Goal: Task Accomplishment & Management: Manage account settings

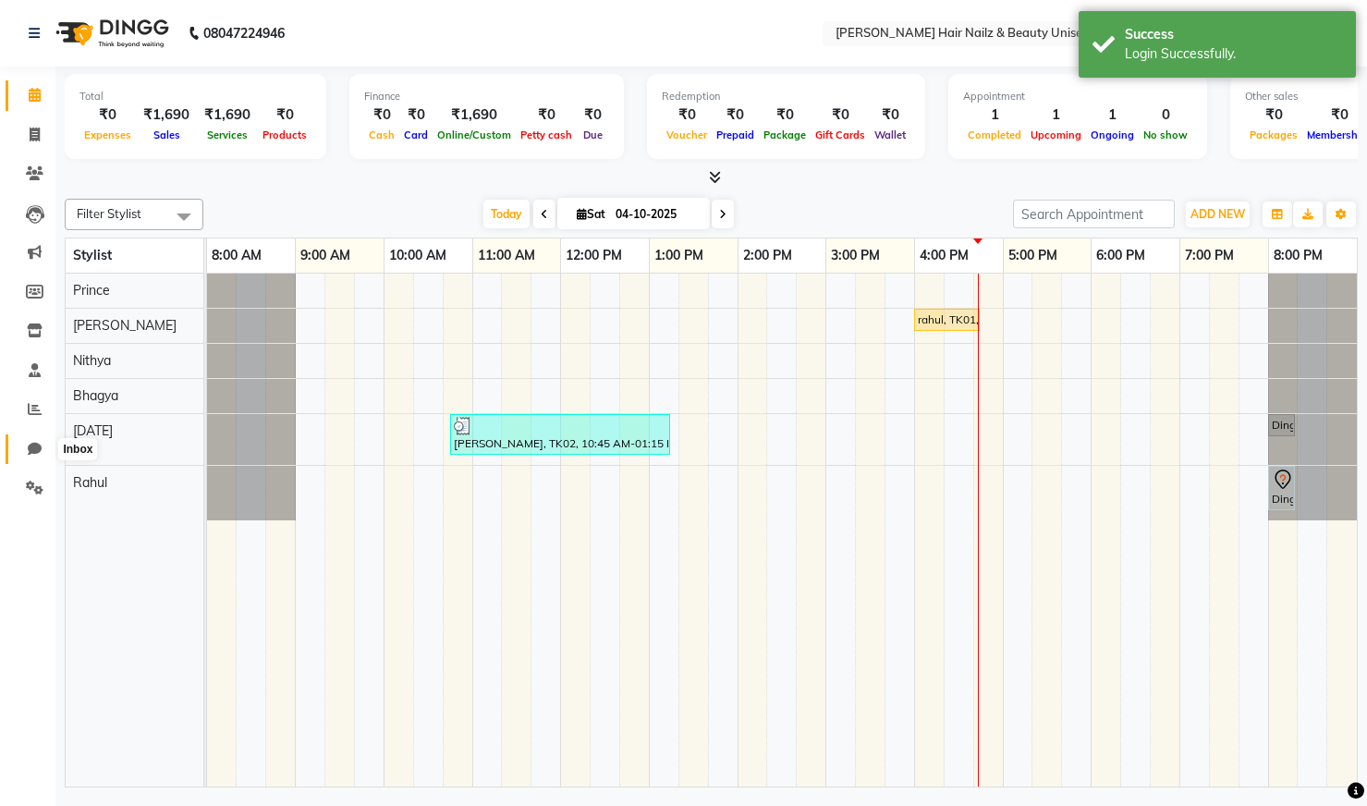
click at [33, 457] on span at bounding box center [34, 449] width 32 height 21
select select "100"
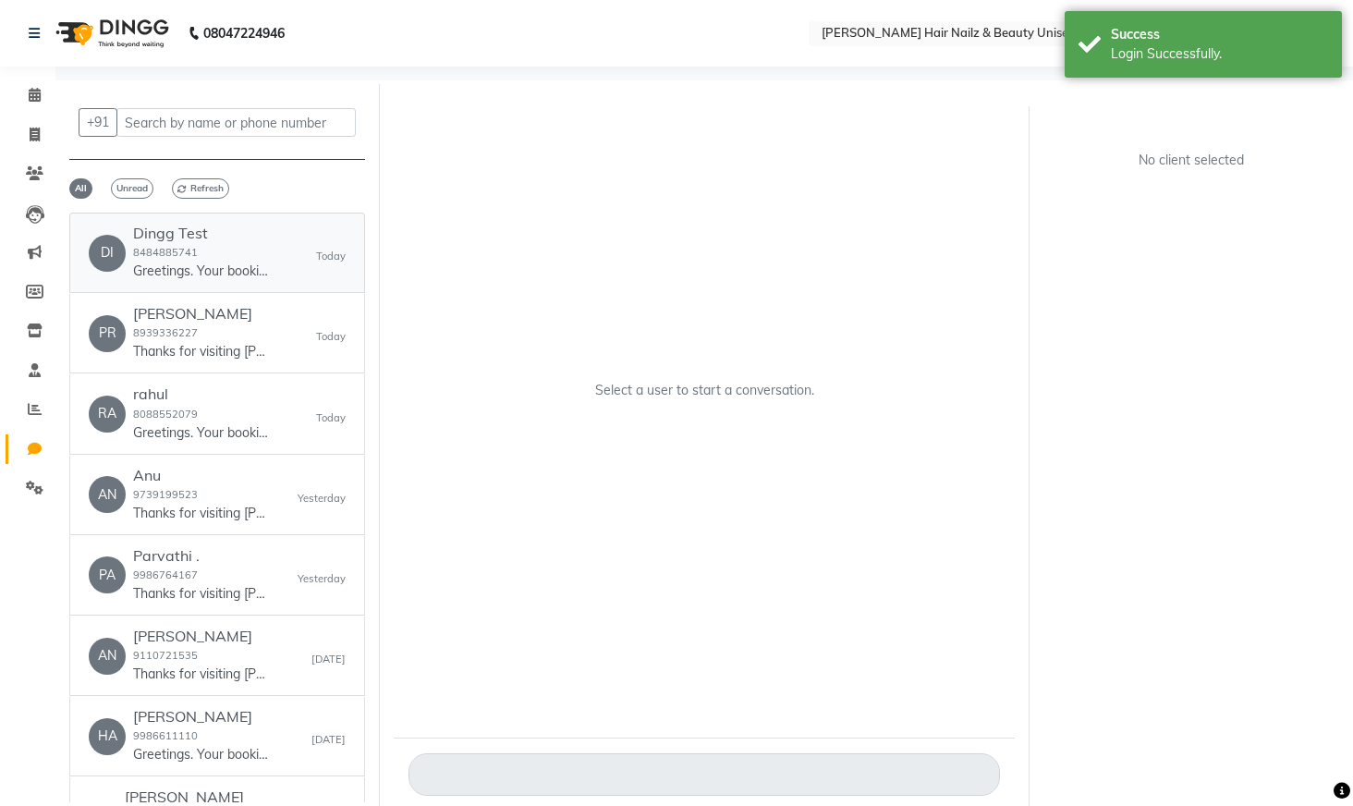
click at [183, 256] on small "8484885741" at bounding box center [165, 252] width 65 height 13
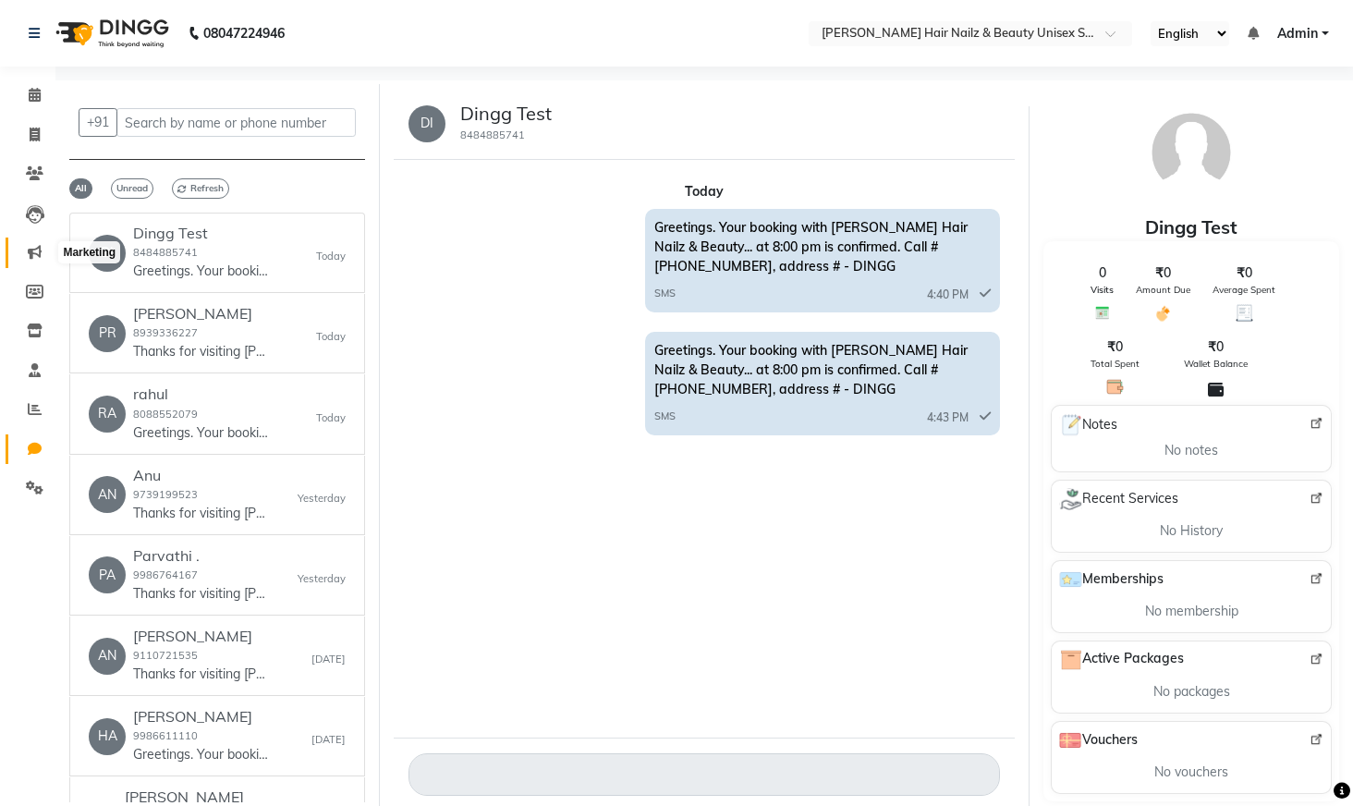
click at [39, 244] on span at bounding box center [34, 252] width 32 height 21
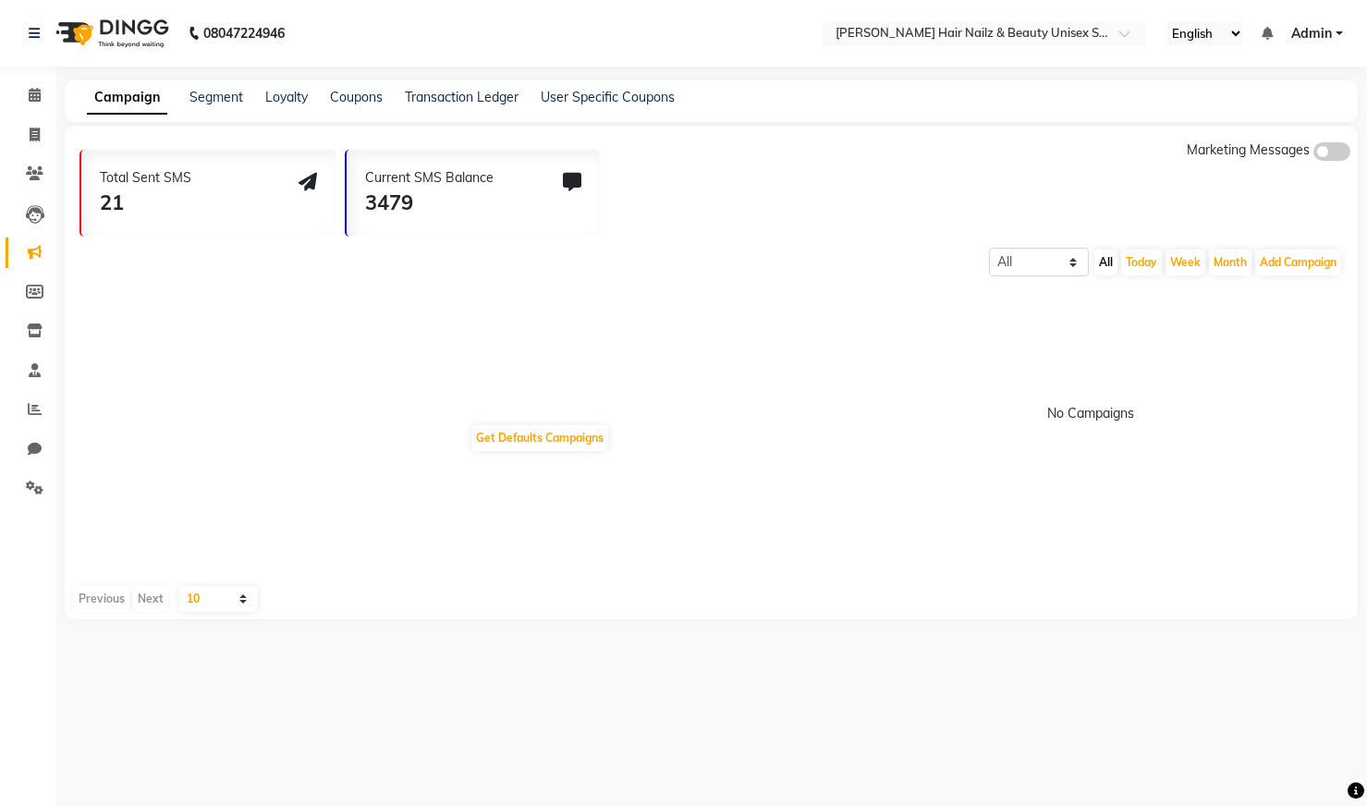
click at [422, 105] on div "Transaction Ledger" at bounding box center [462, 97] width 114 height 19
click at [434, 95] on link "Transaction Ledger" at bounding box center [462, 97] width 114 height 17
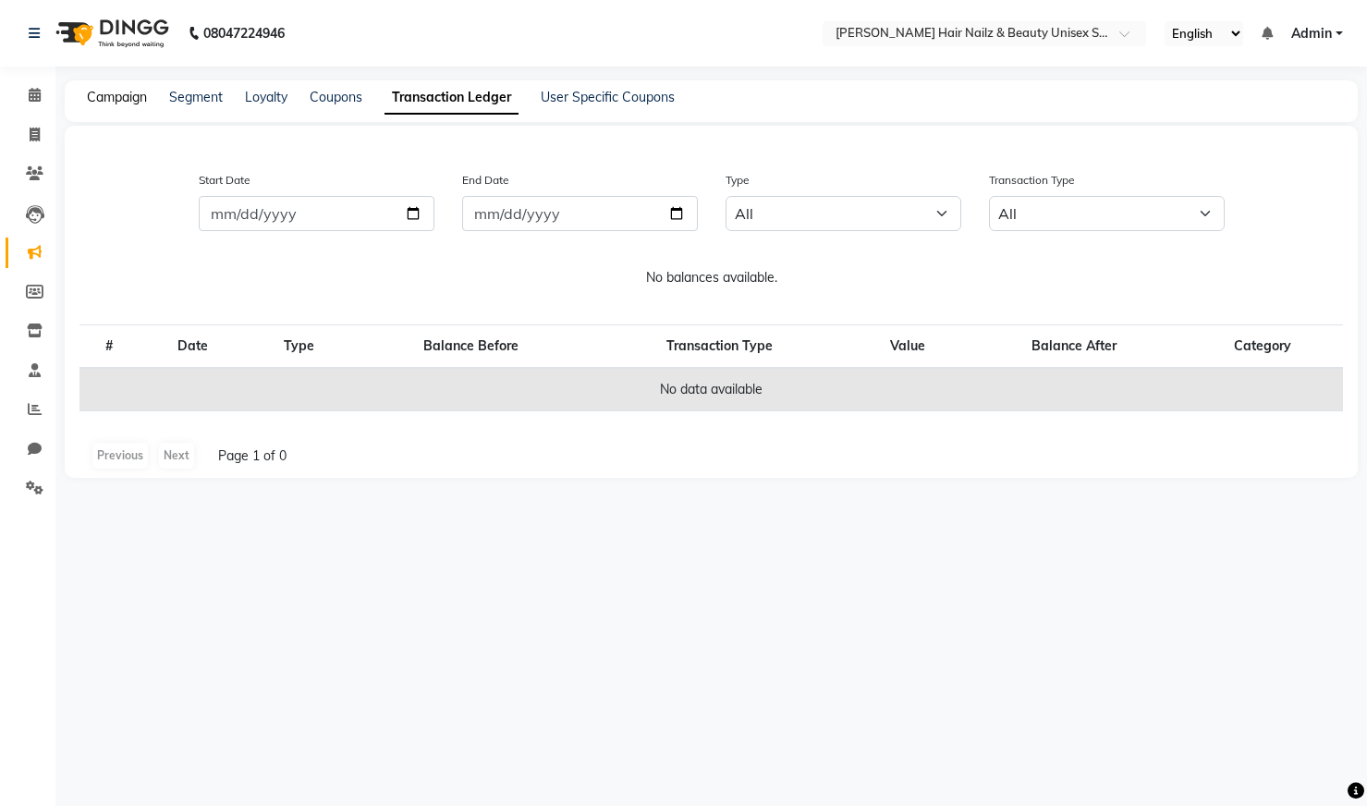
click at [131, 100] on link "Campaign" at bounding box center [117, 97] width 60 height 17
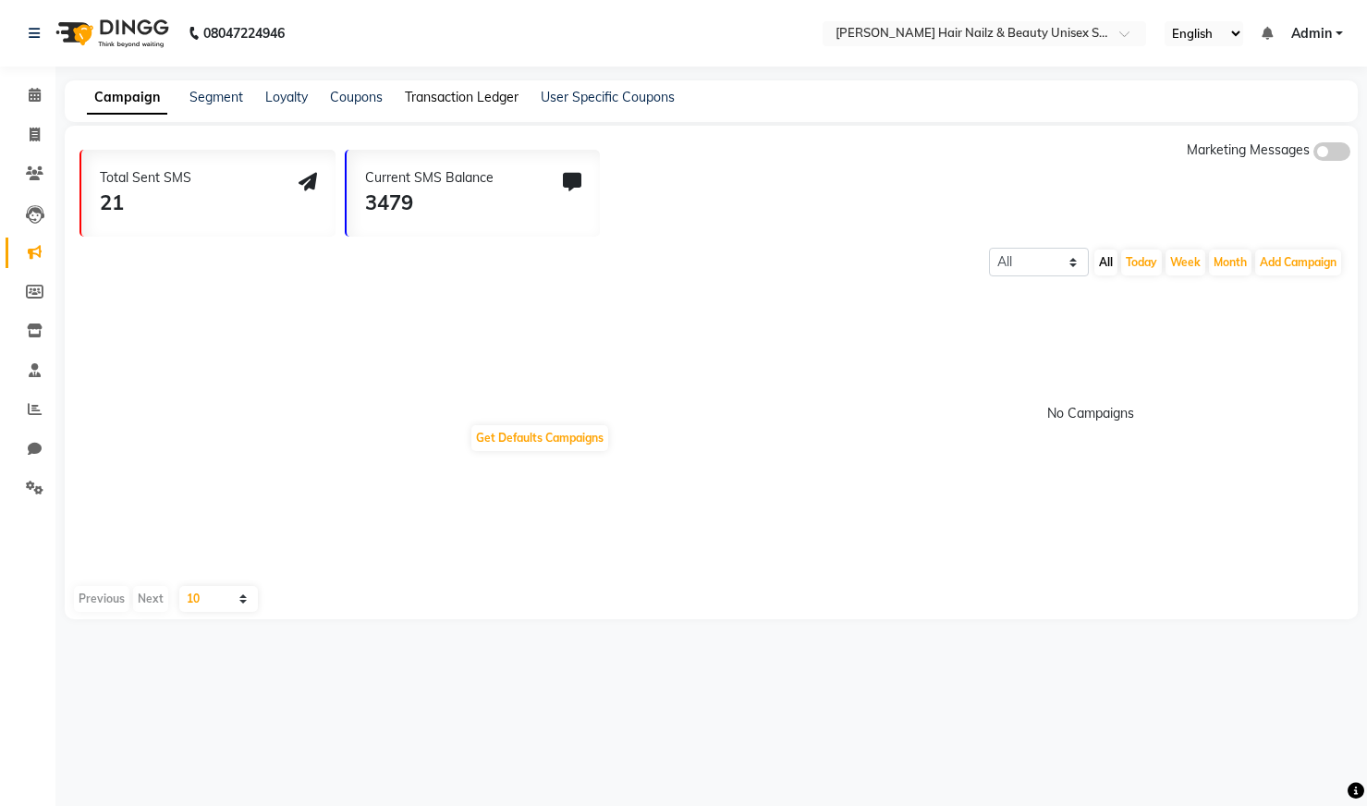
click at [428, 91] on link "Transaction Ledger" at bounding box center [462, 97] width 114 height 17
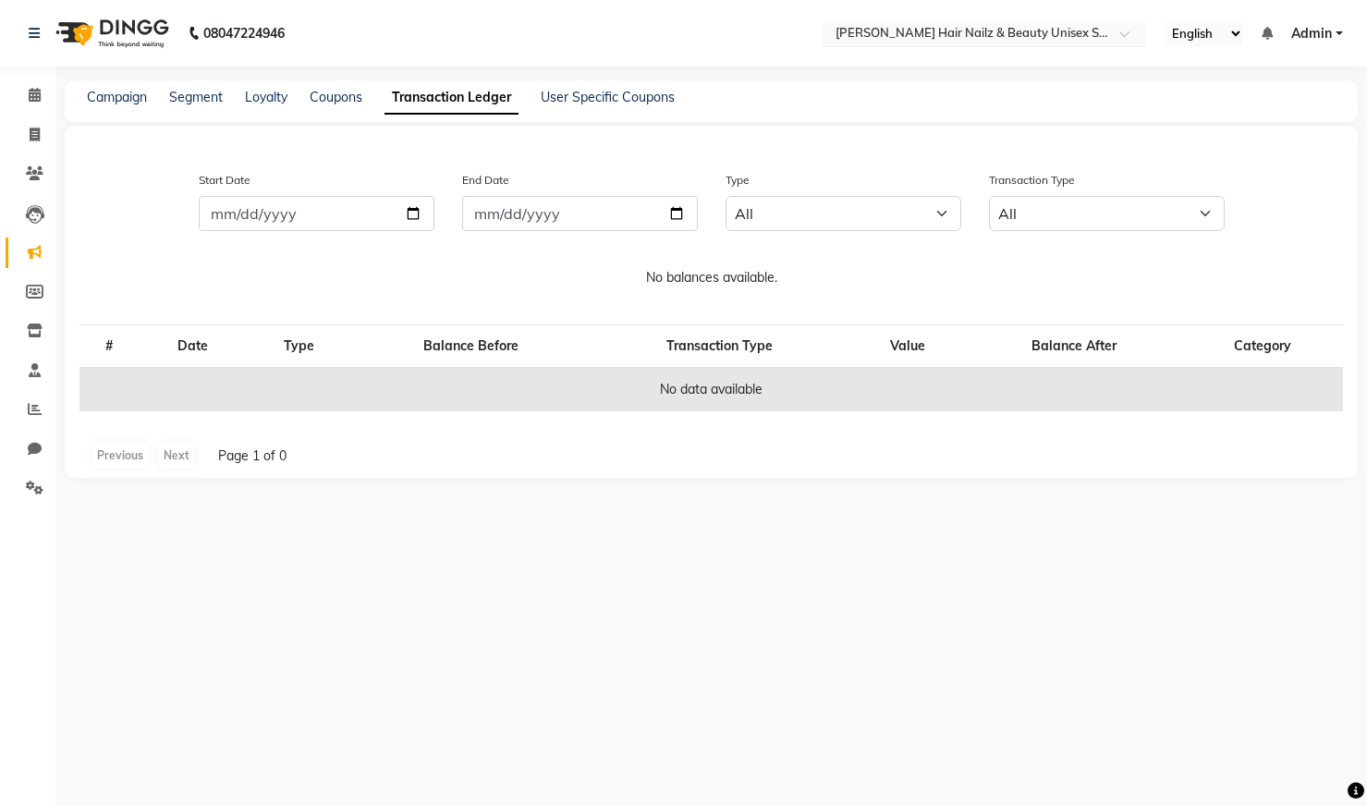
click at [917, 28] on input "text" at bounding box center [966, 35] width 268 height 18
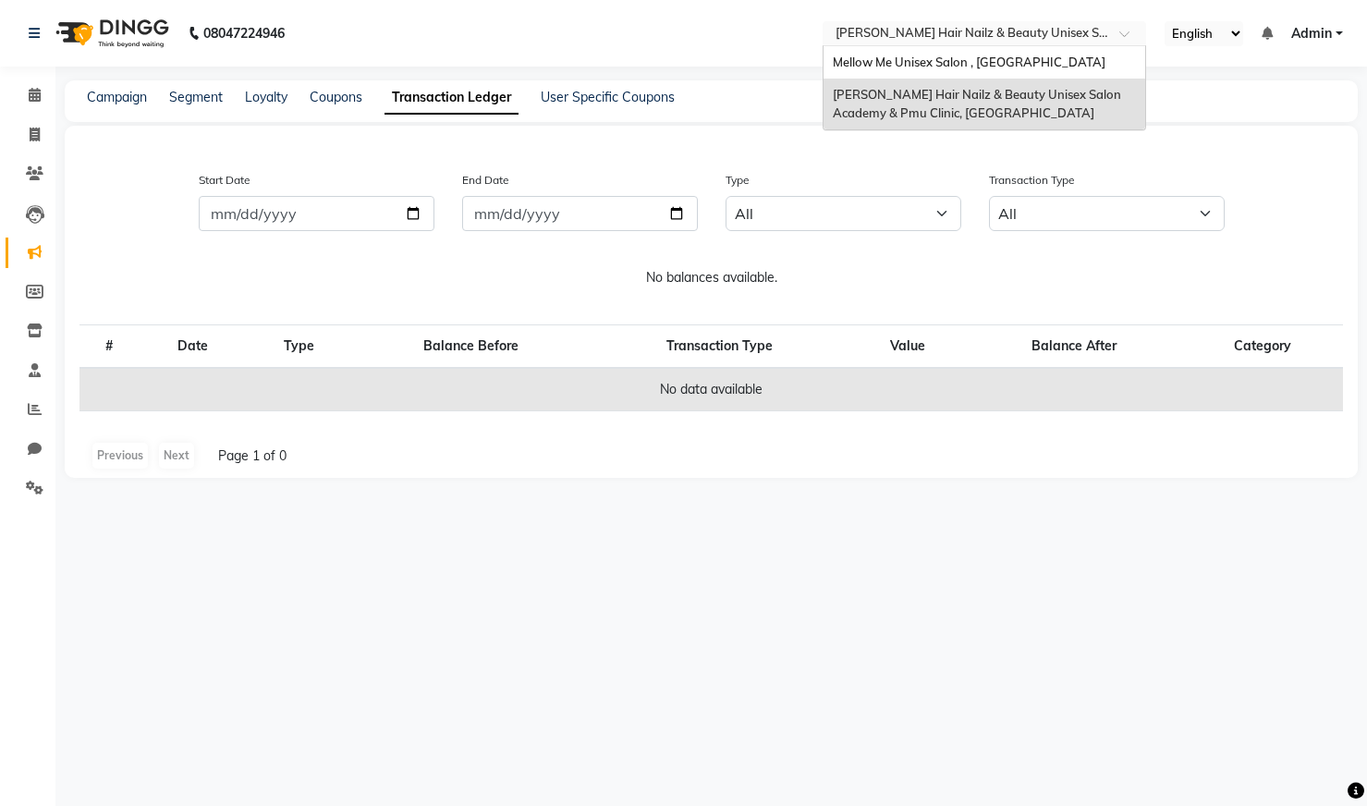
click at [321, 282] on p "No balances available." at bounding box center [711, 277] width 1293 height 19
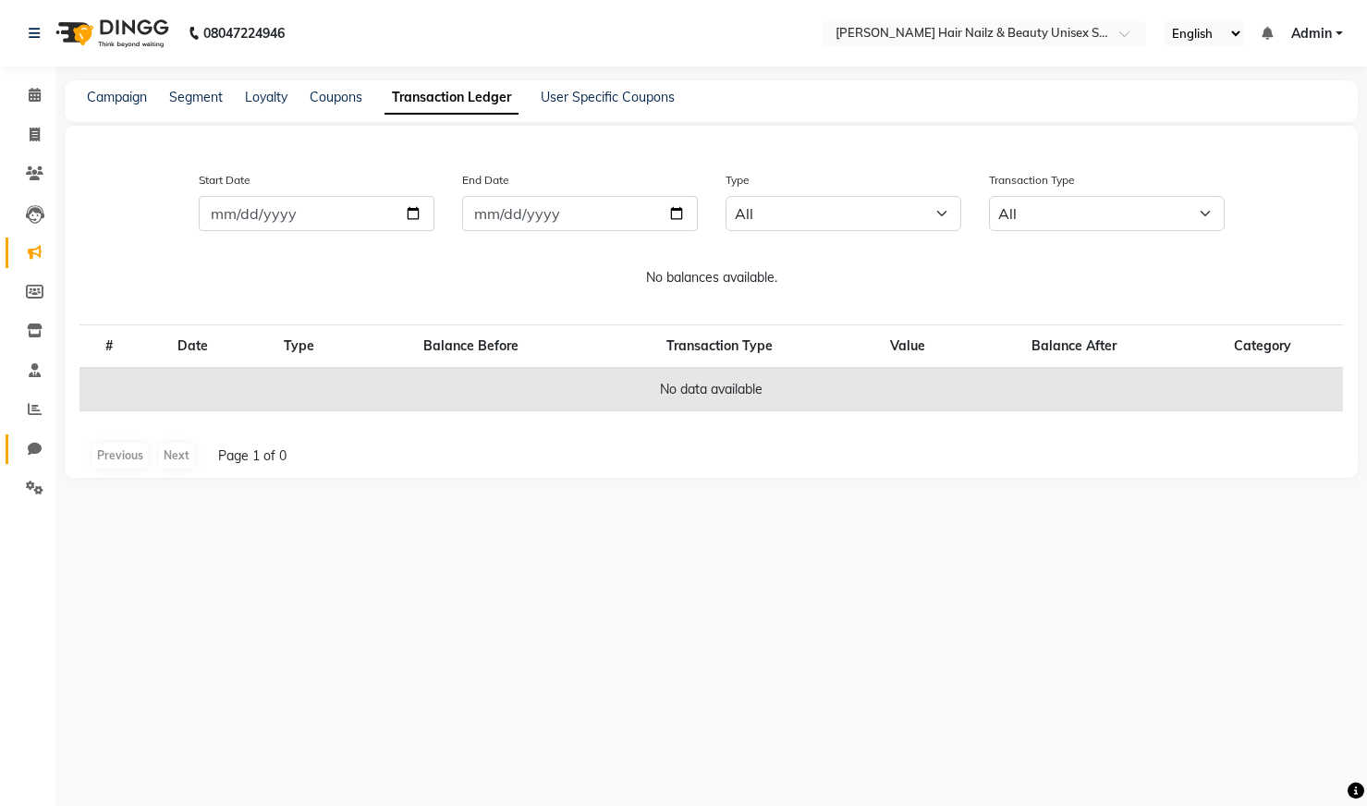
click at [36, 459] on link "Chat" at bounding box center [28, 449] width 44 height 31
select select "100"
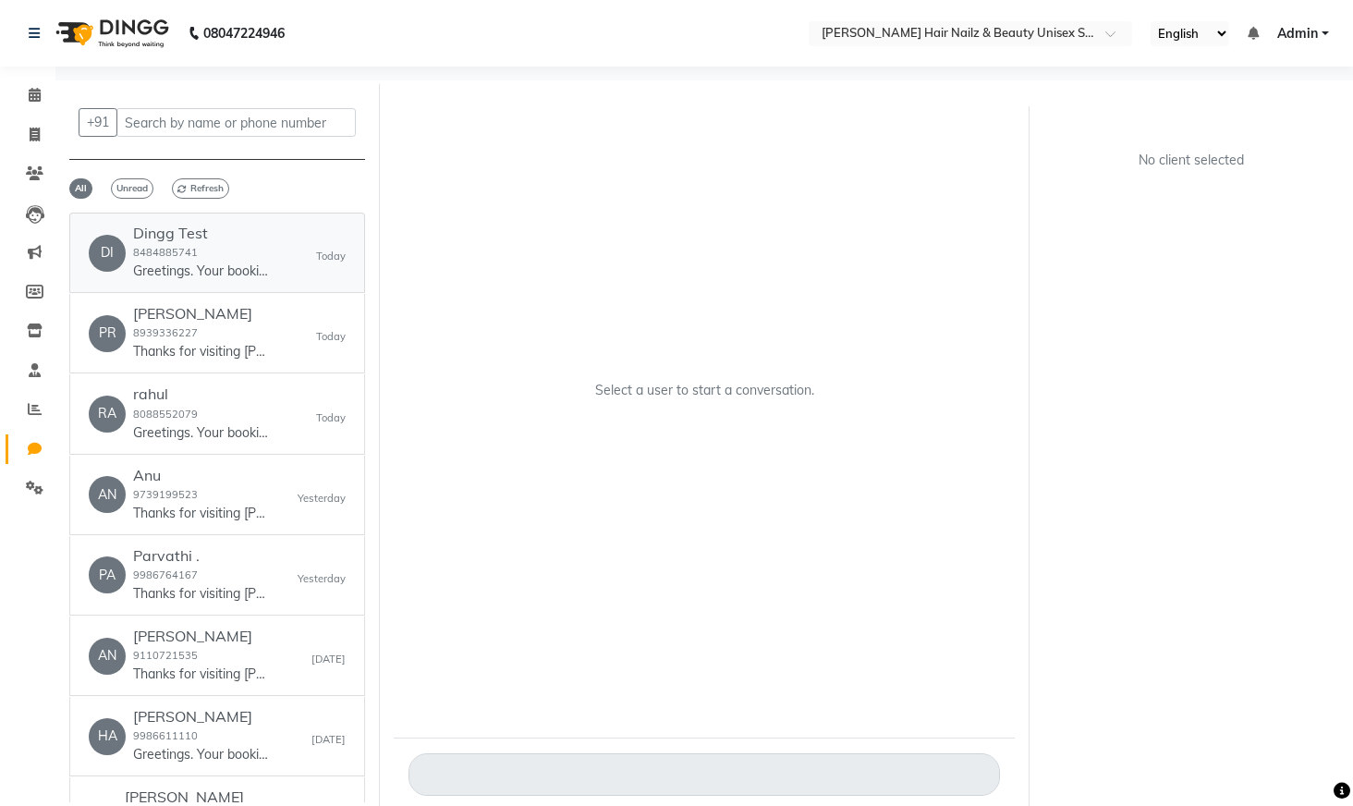
click at [171, 262] on p "Greetings. Your booking with [PERSON_NAME] Hair Nailz & Beauty... at 8:00 pm is…" at bounding box center [202, 271] width 139 height 19
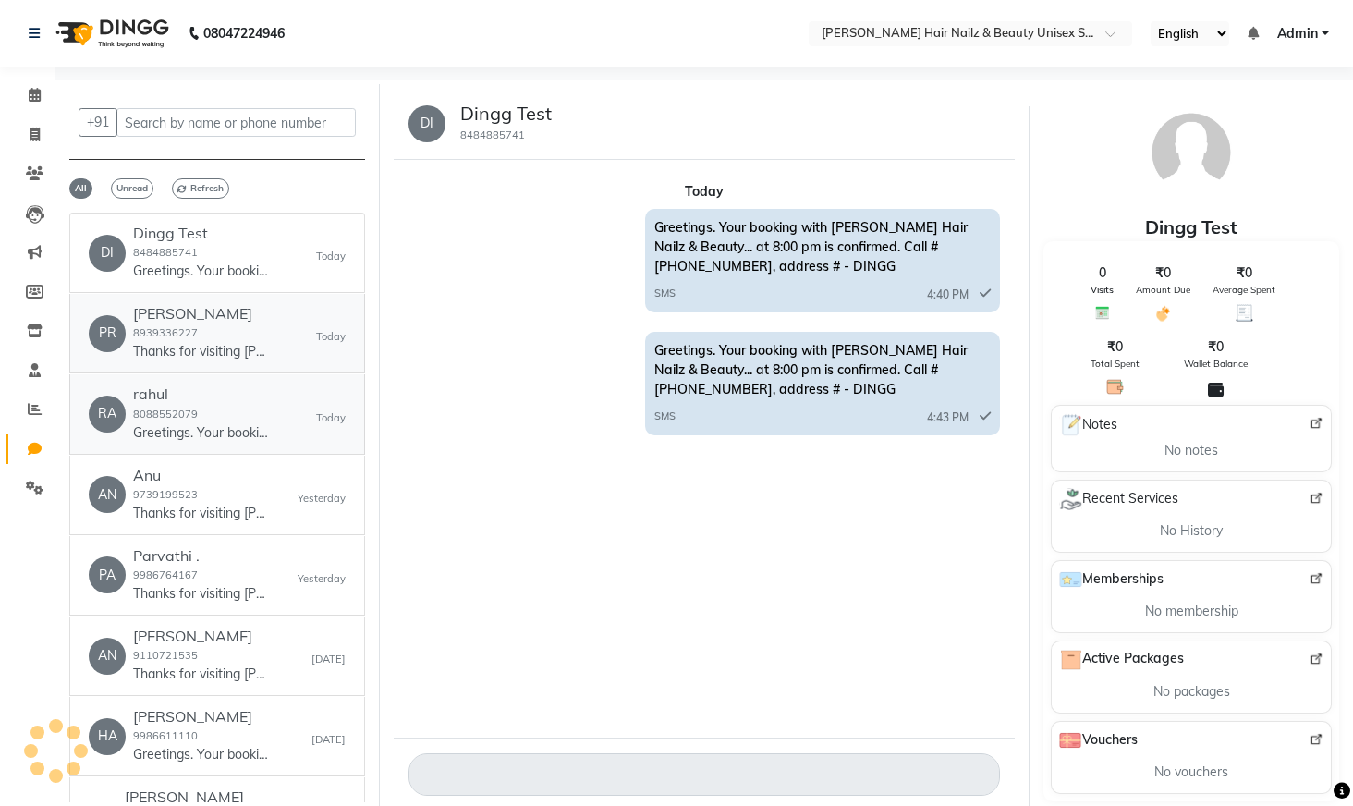
click at [200, 385] on h6 "rahul" at bounding box center [202, 394] width 139 height 18
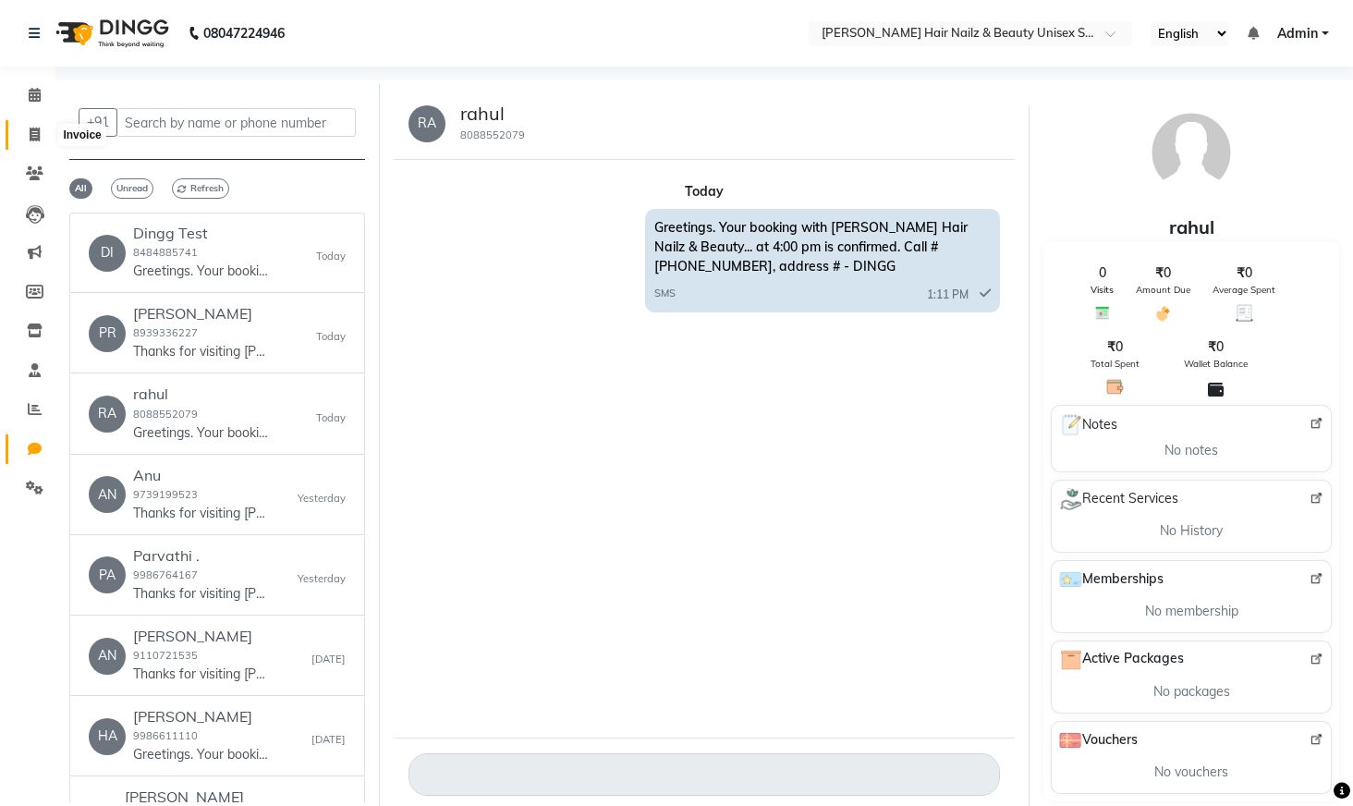
click at [32, 135] on icon at bounding box center [35, 135] width 10 height 14
select select "service"
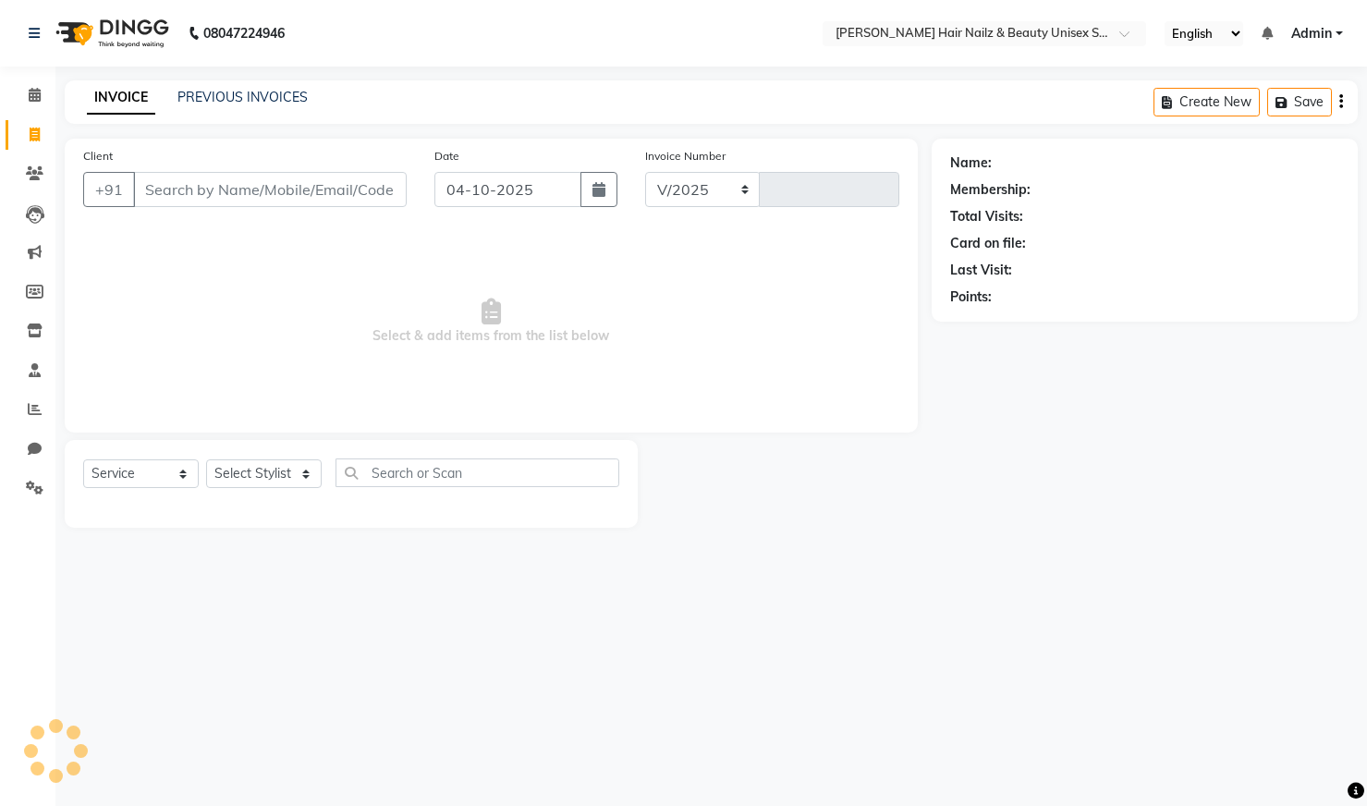
select select "9097"
type input "0010"
click at [216, 102] on link "PREVIOUS INVOICES" at bounding box center [242, 97] width 130 height 17
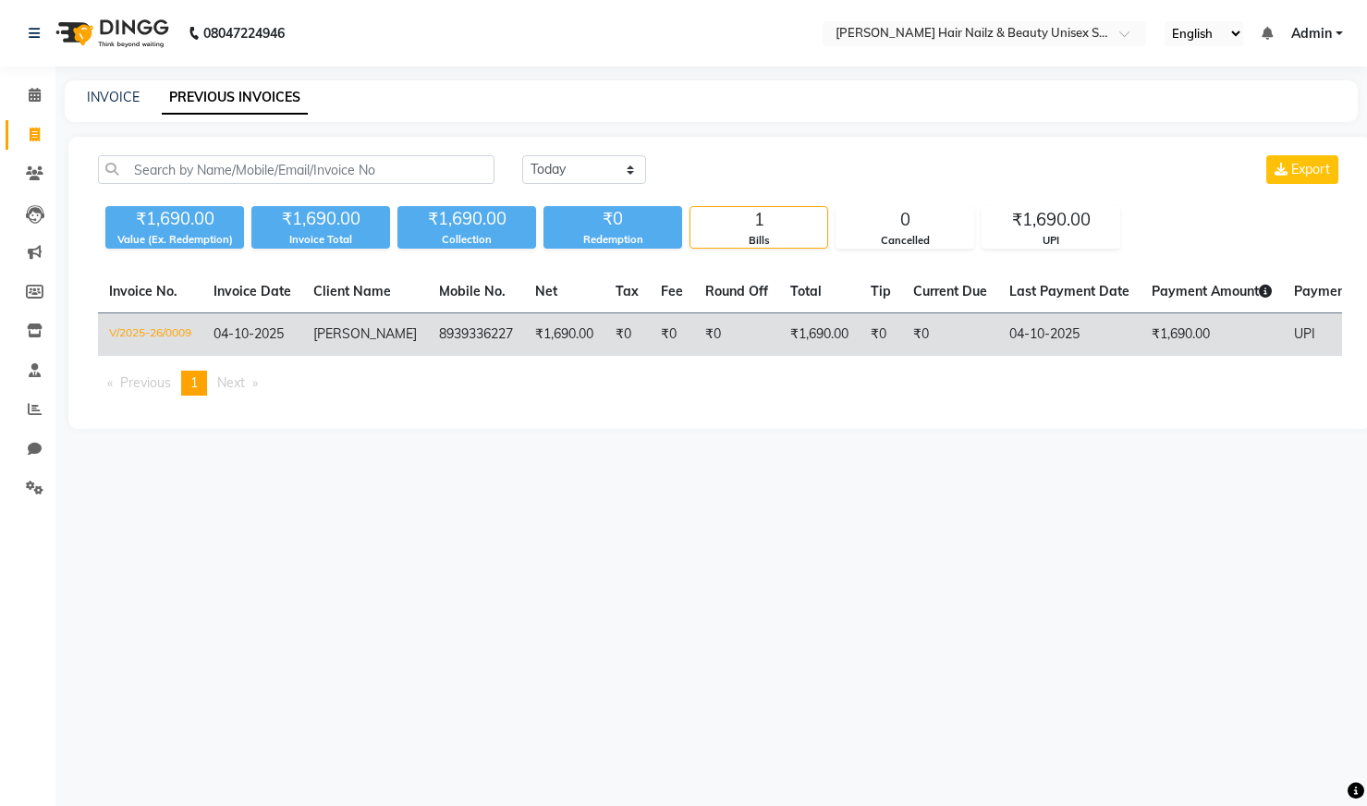
click at [139, 340] on td "V/2025-26/0009" at bounding box center [150, 334] width 104 height 43
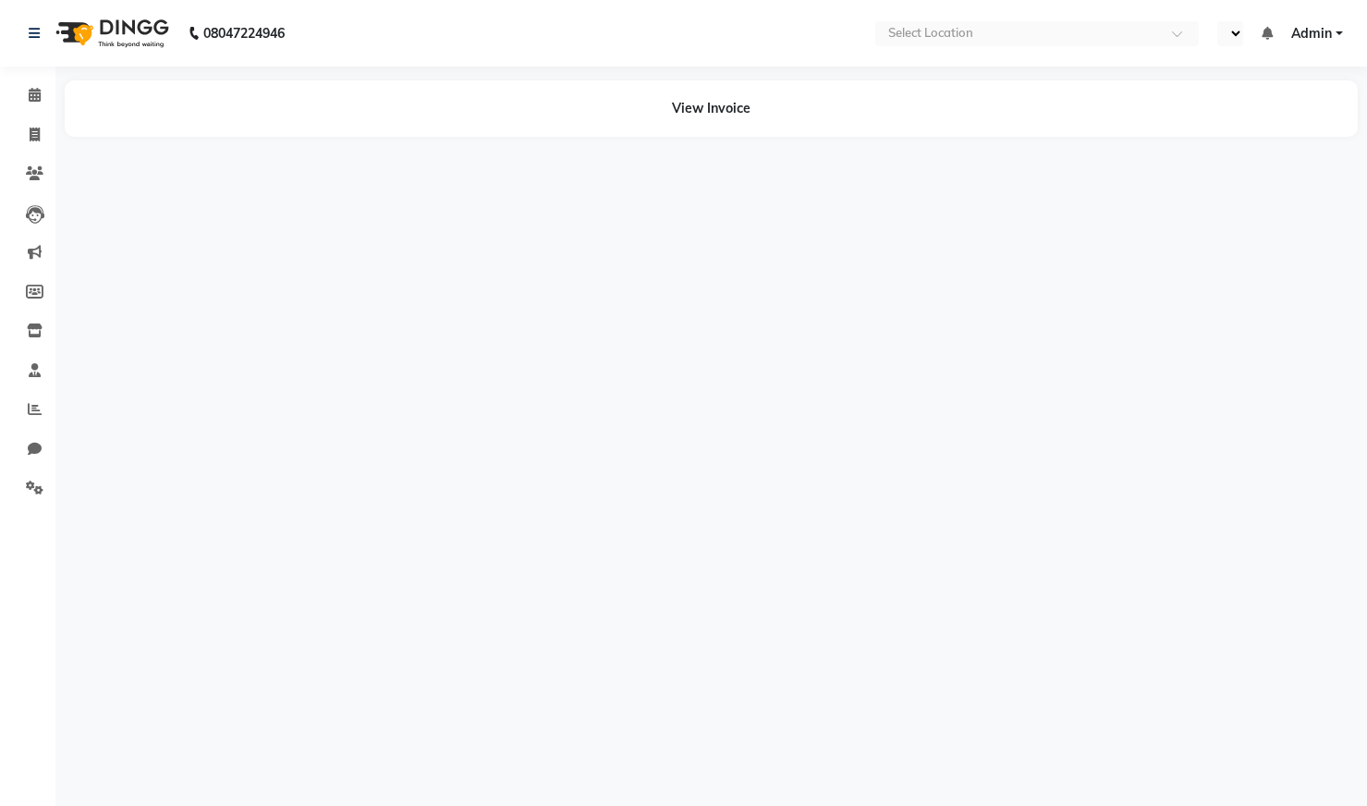
select select "en"
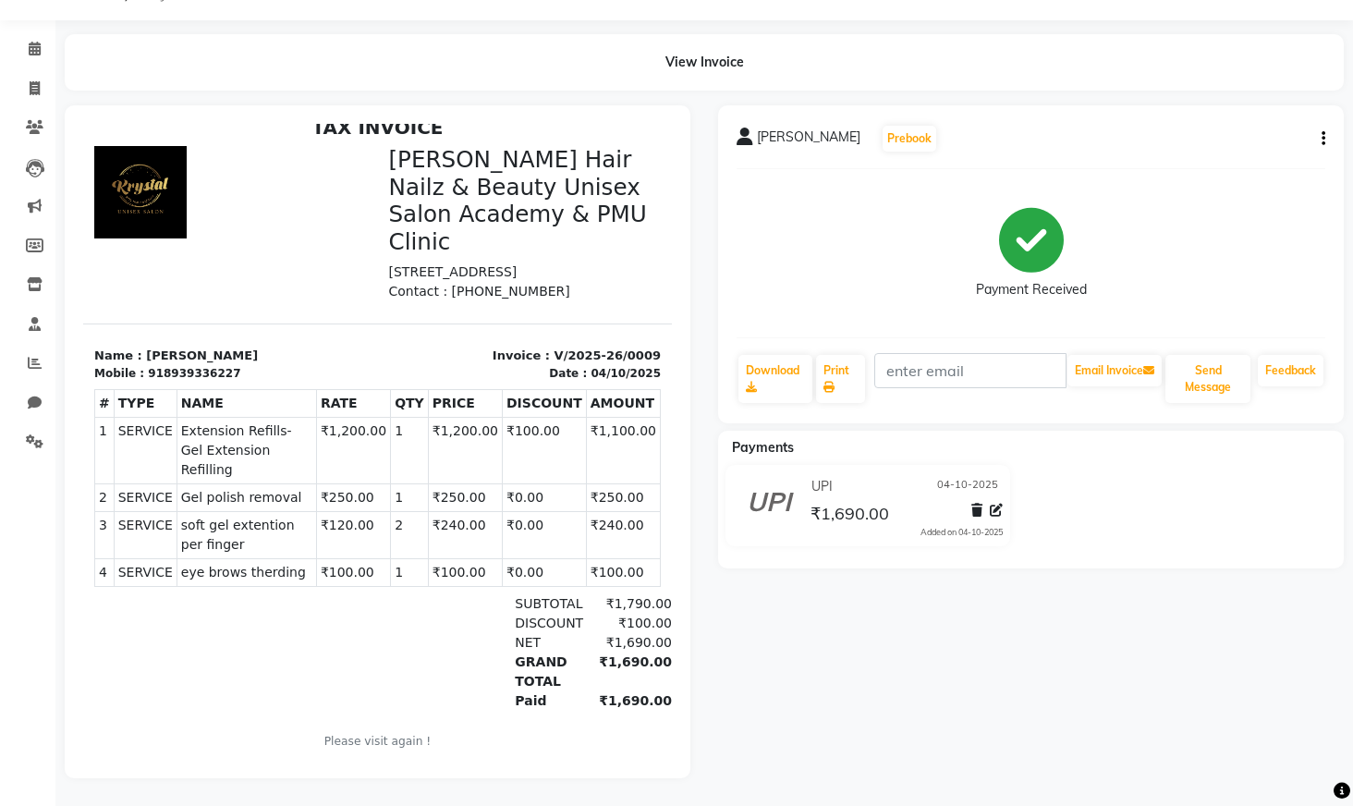
scroll to position [11, 0]
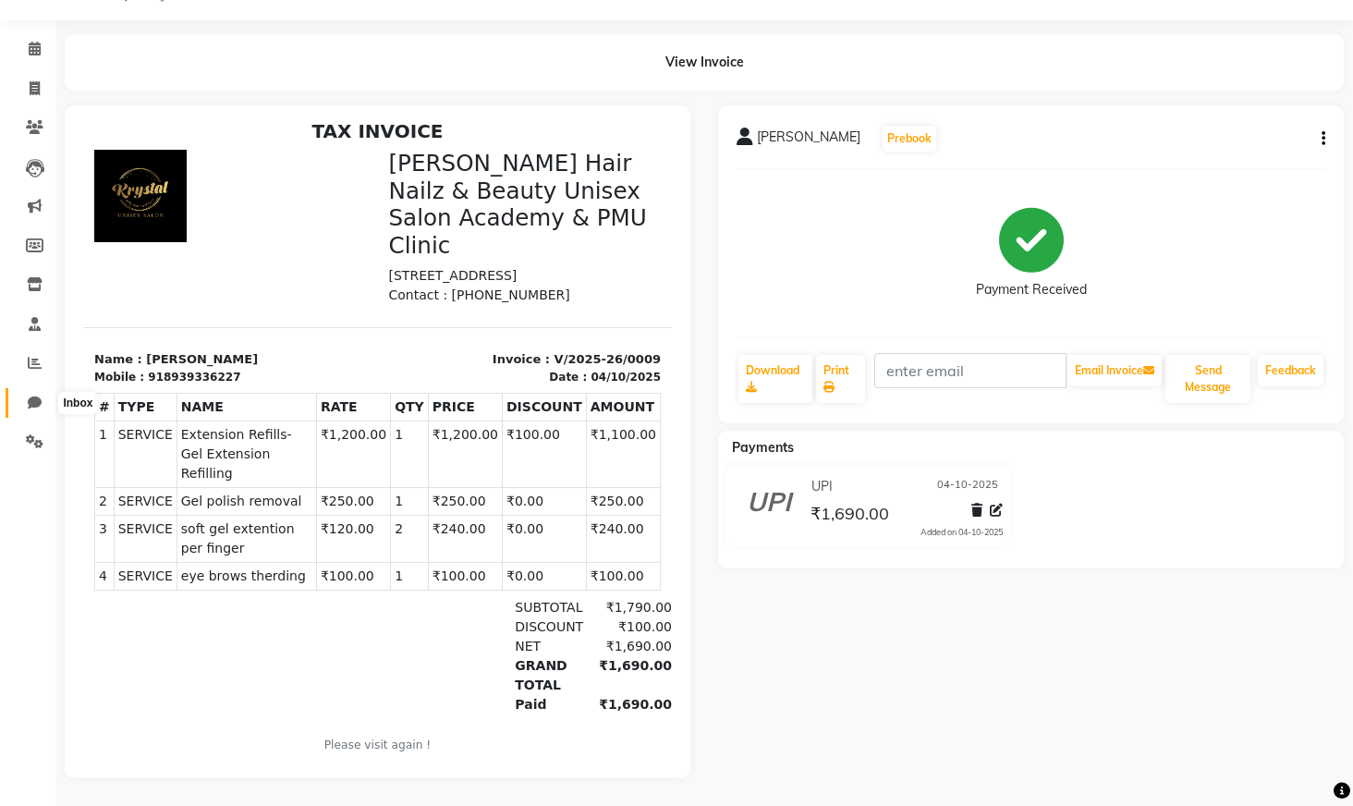
click at [43, 393] on span at bounding box center [34, 403] width 32 height 21
select select "100"
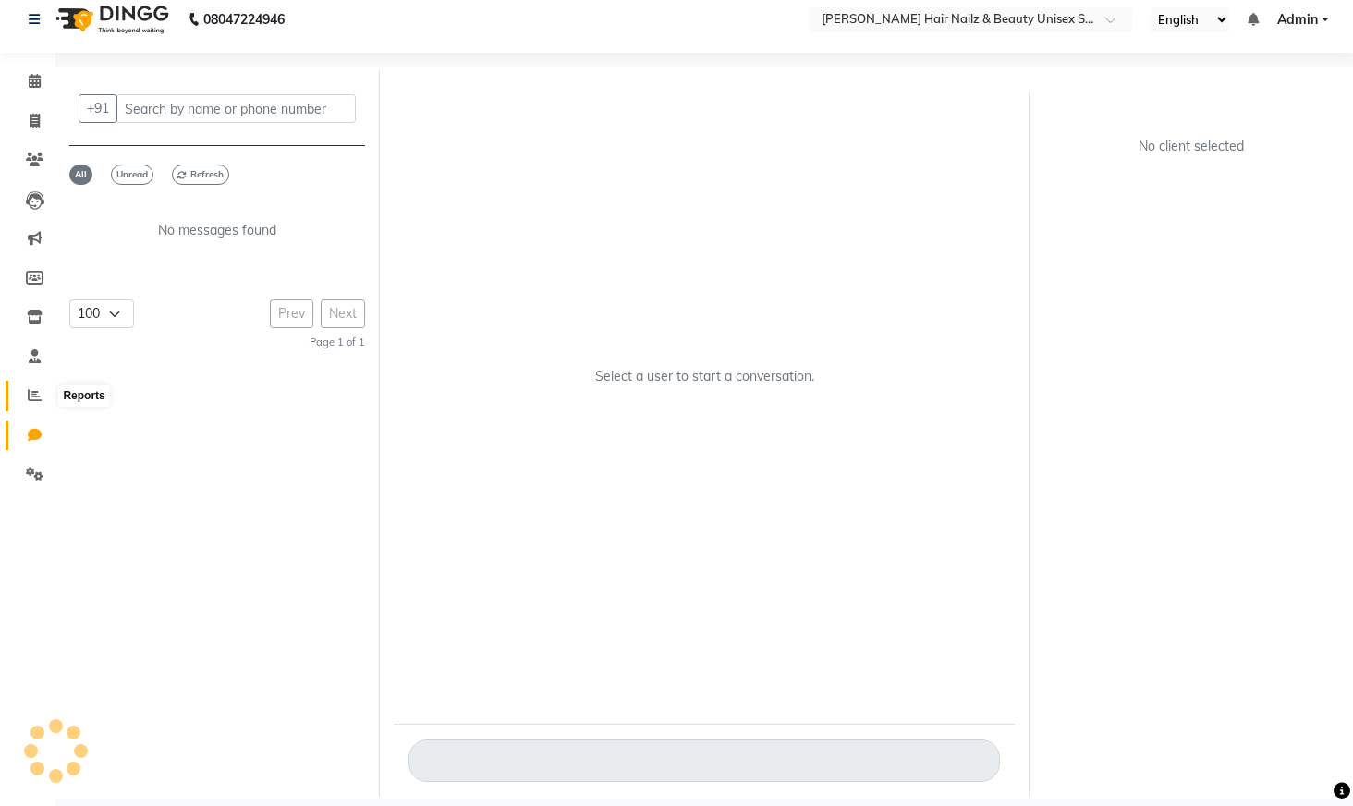
scroll to position [14, 0]
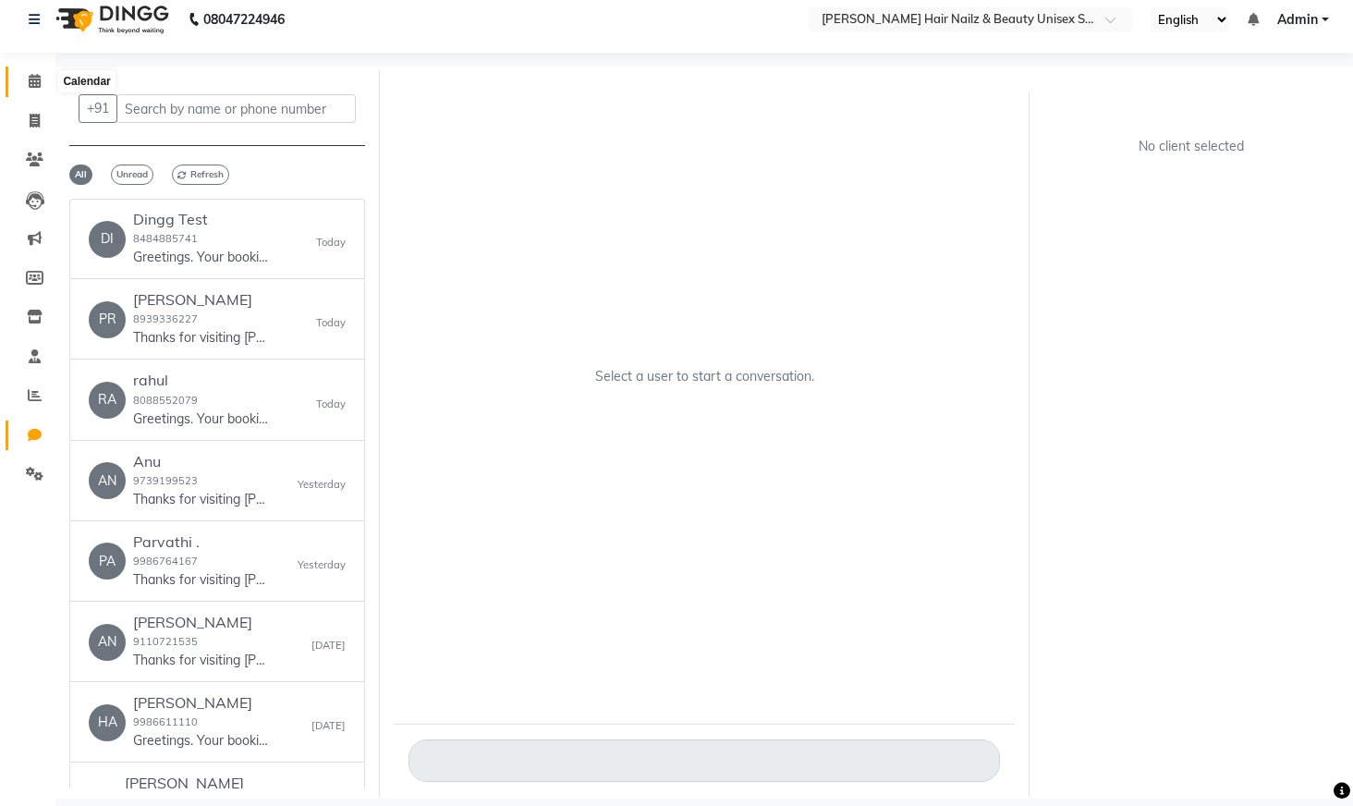
click at [30, 86] on icon at bounding box center [35, 81] width 12 height 14
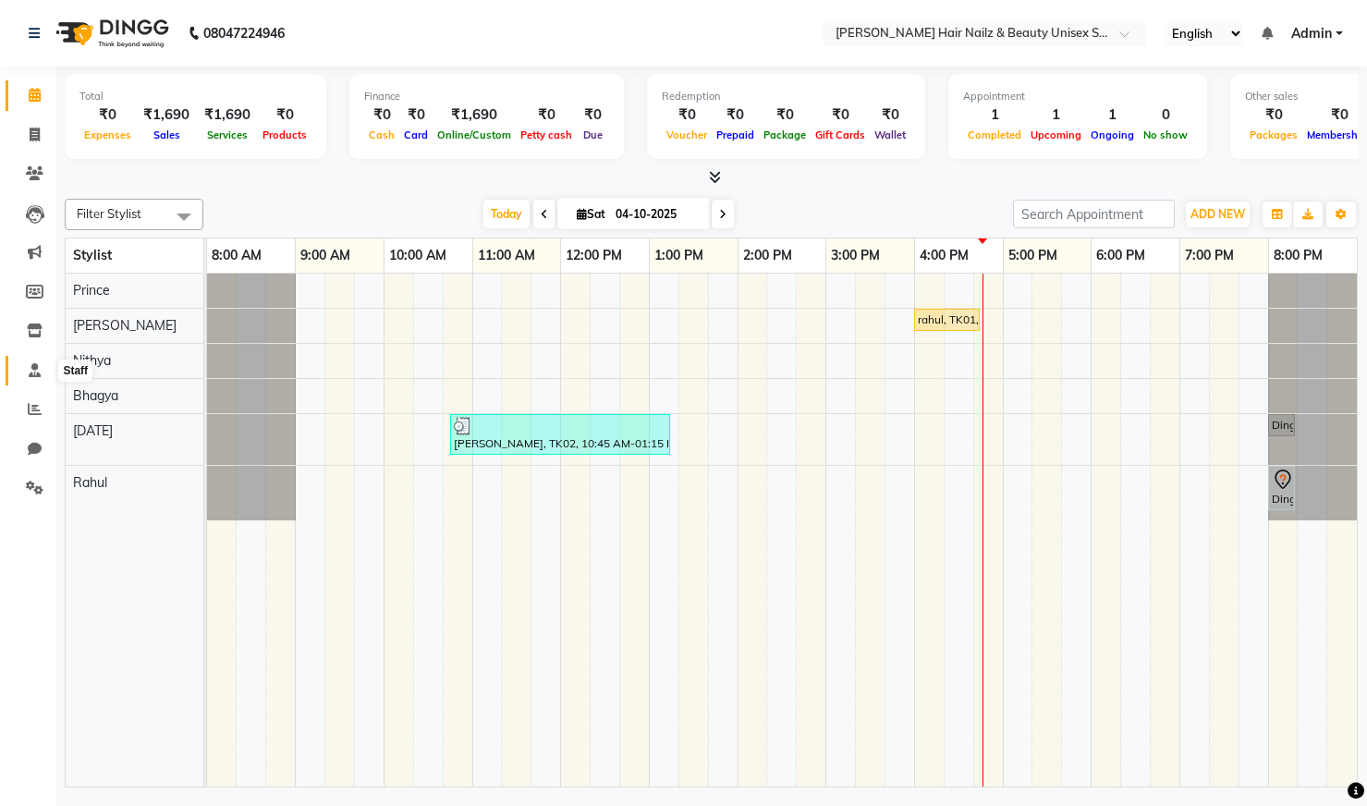
click at [25, 362] on span at bounding box center [34, 371] width 32 height 21
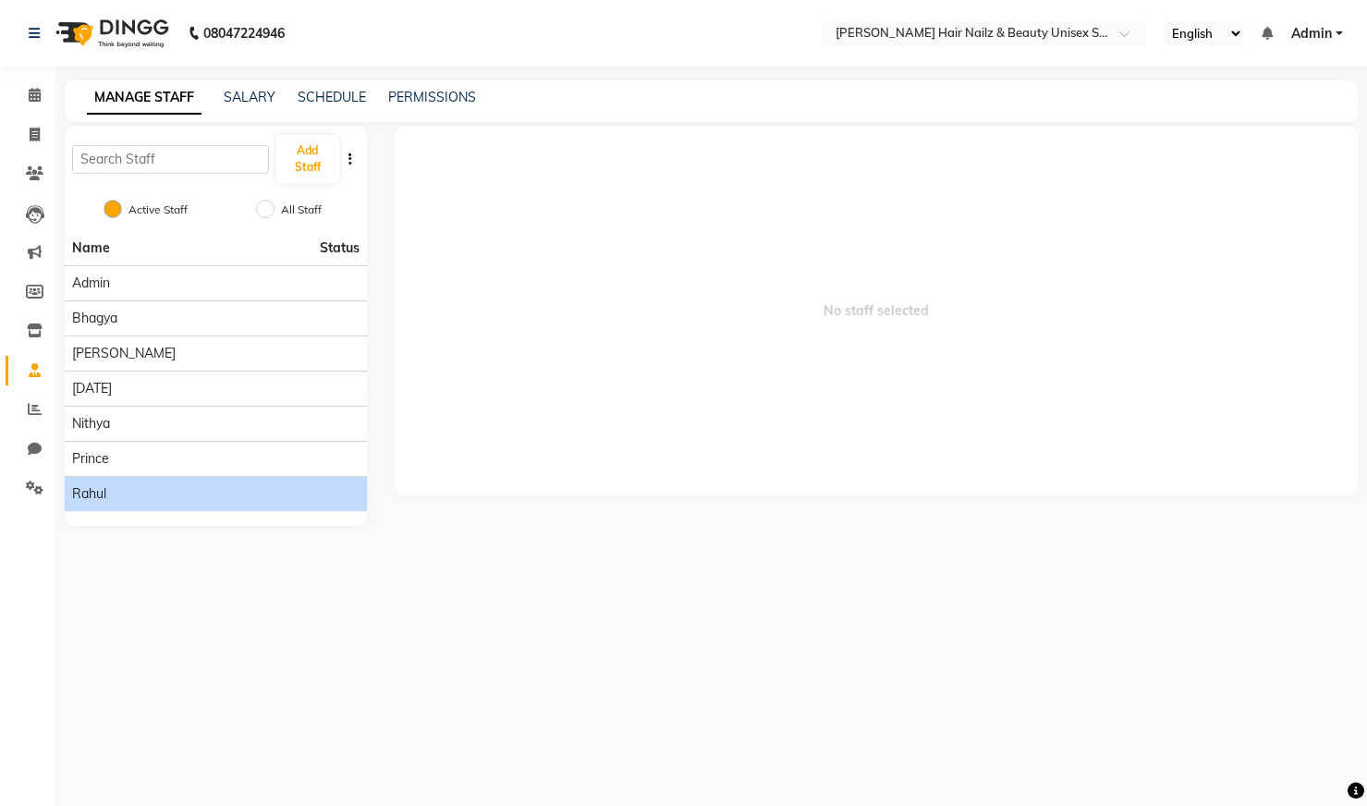
click at [93, 494] on span "Rahul" at bounding box center [89, 493] width 34 height 19
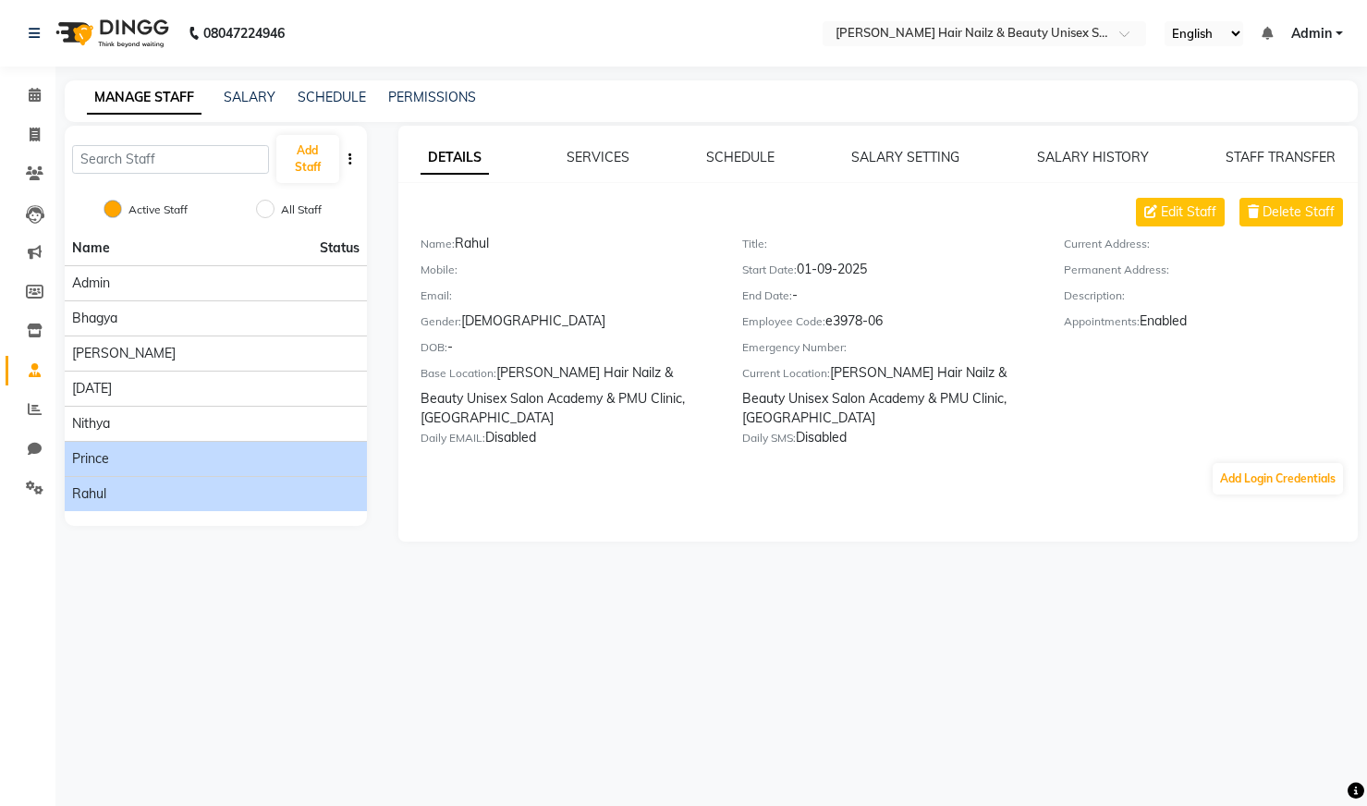
click at [102, 451] on span "Prince" at bounding box center [90, 458] width 37 height 19
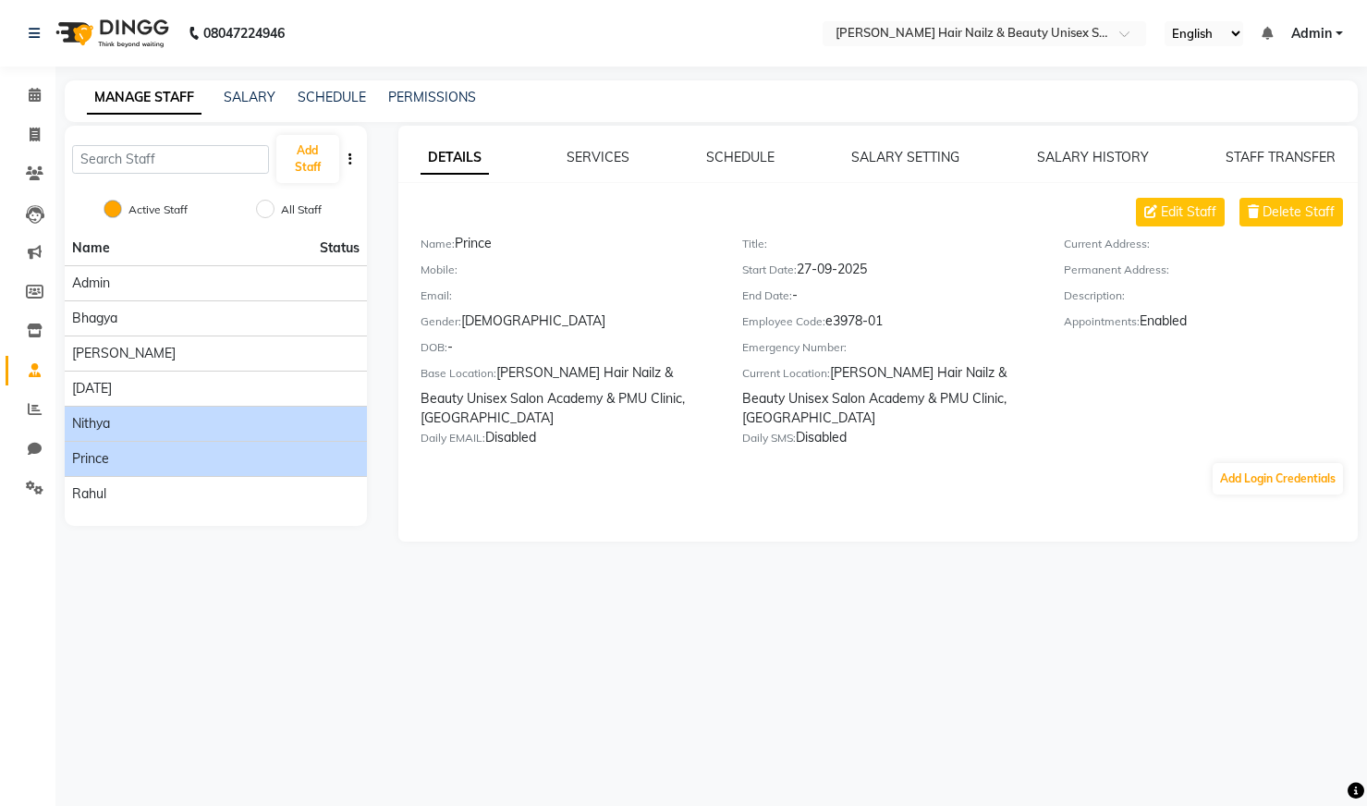
click at [108, 422] on span "Nithya" at bounding box center [91, 423] width 38 height 19
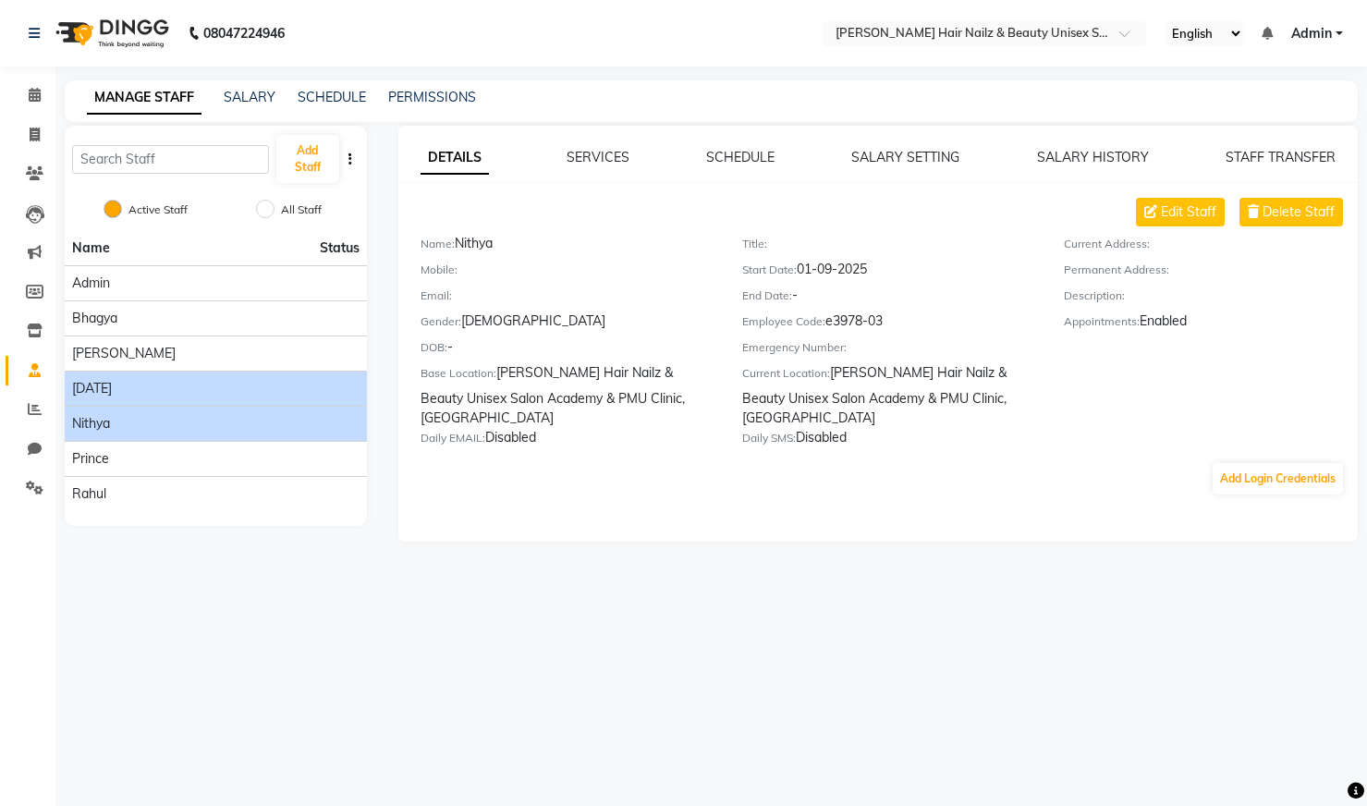
click at [108, 390] on span "[DATE]" at bounding box center [92, 388] width 40 height 19
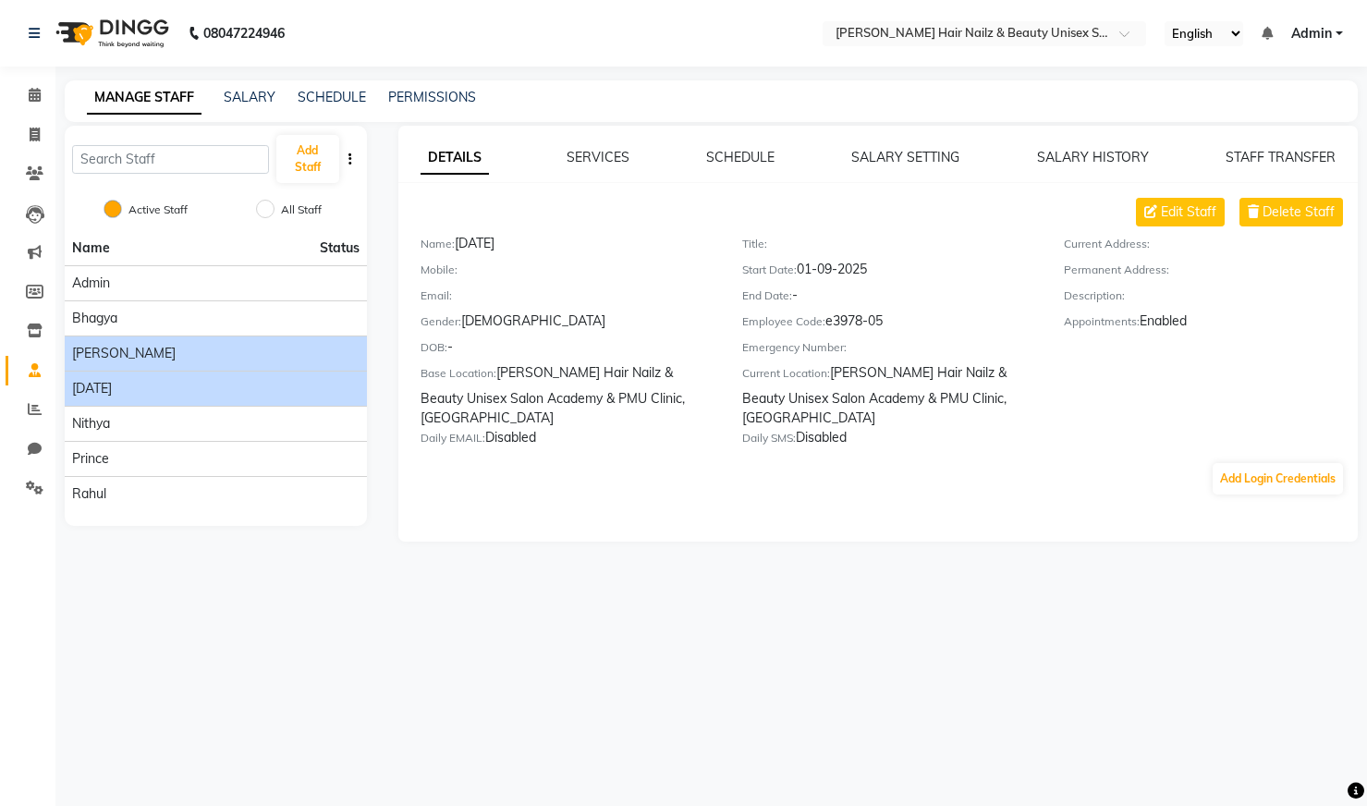
click at [111, 348] on span "[PERSON_NAME]" at bounding box center [124, 353] width 104 height 19
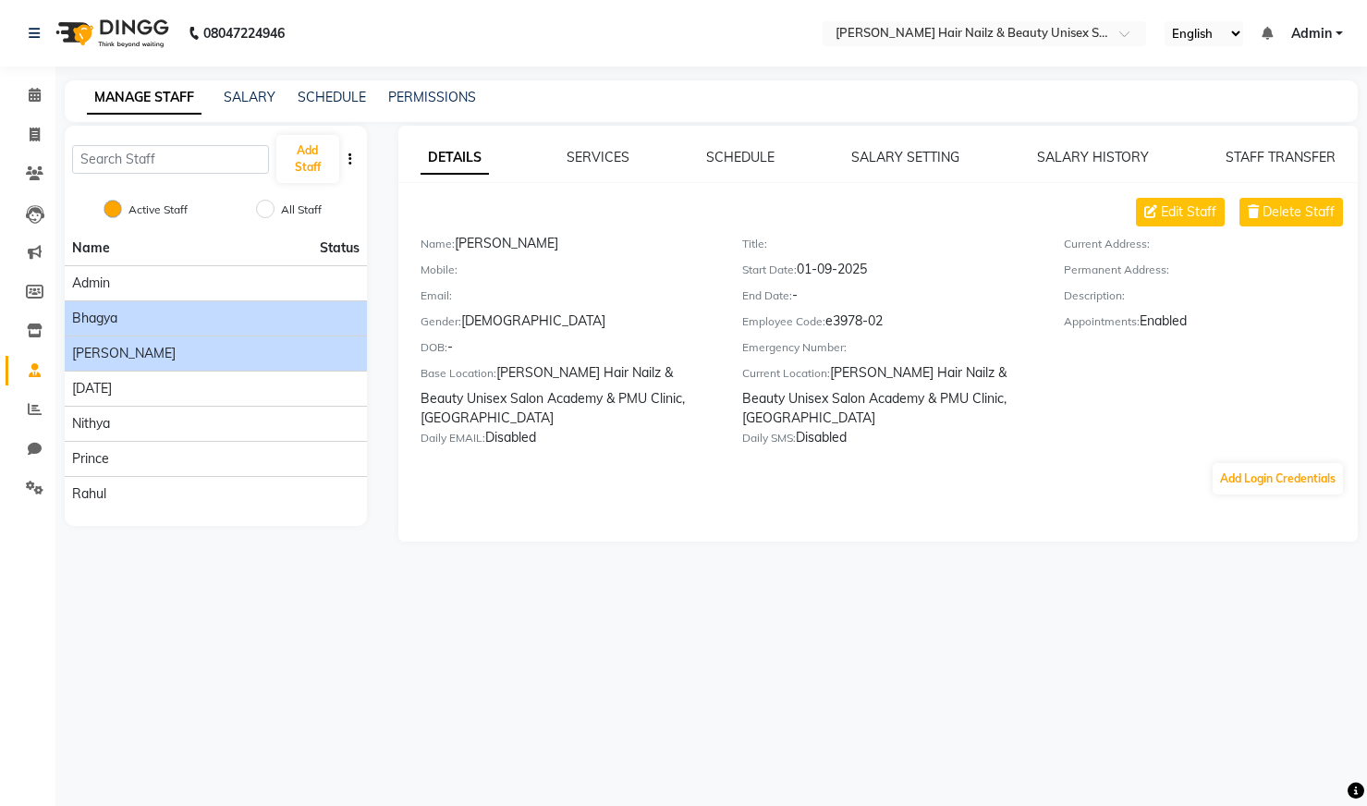
click at [111, 319] on span "Bhagya" at bounding box center [94, 318] width 45 height 19
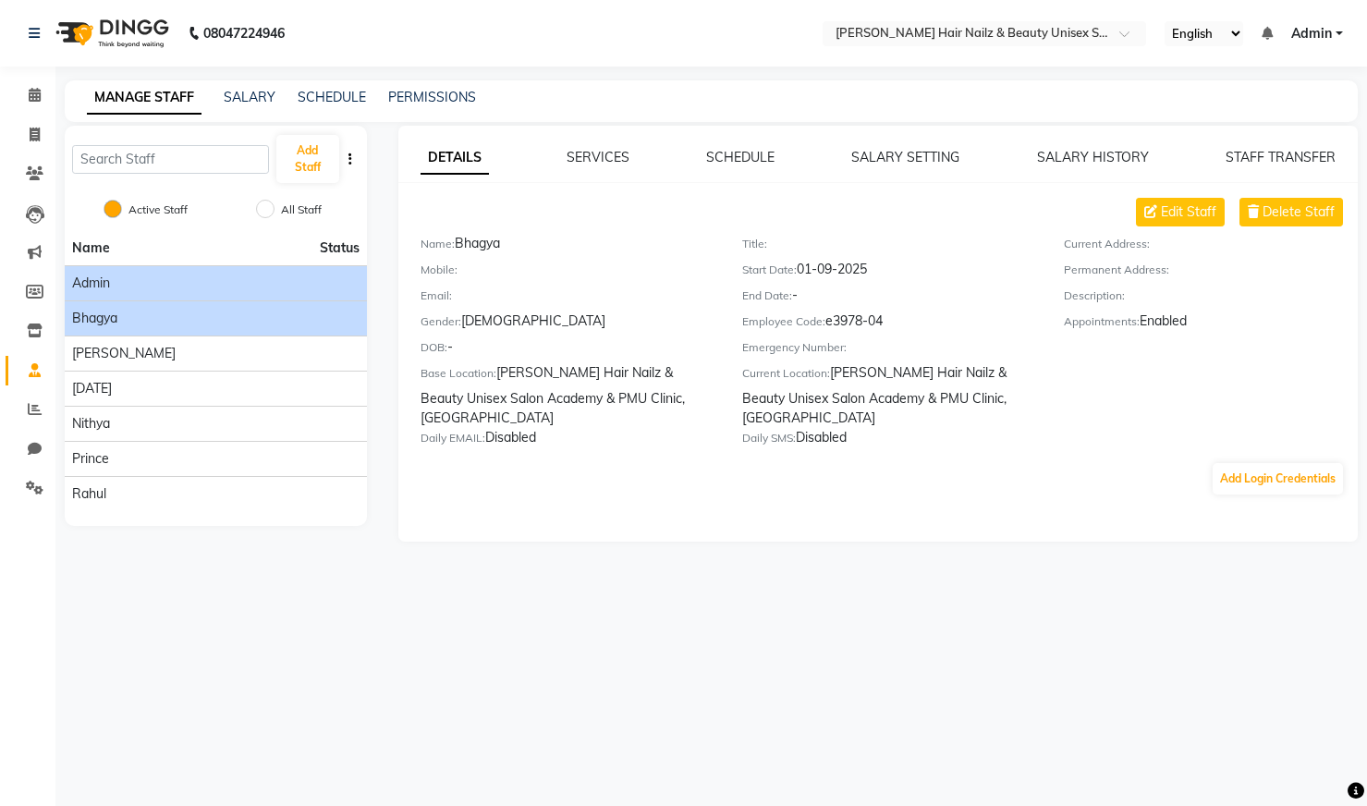
click at [114, 278] on div "Admin" at bounding box center [215, 283] width 287 height 19
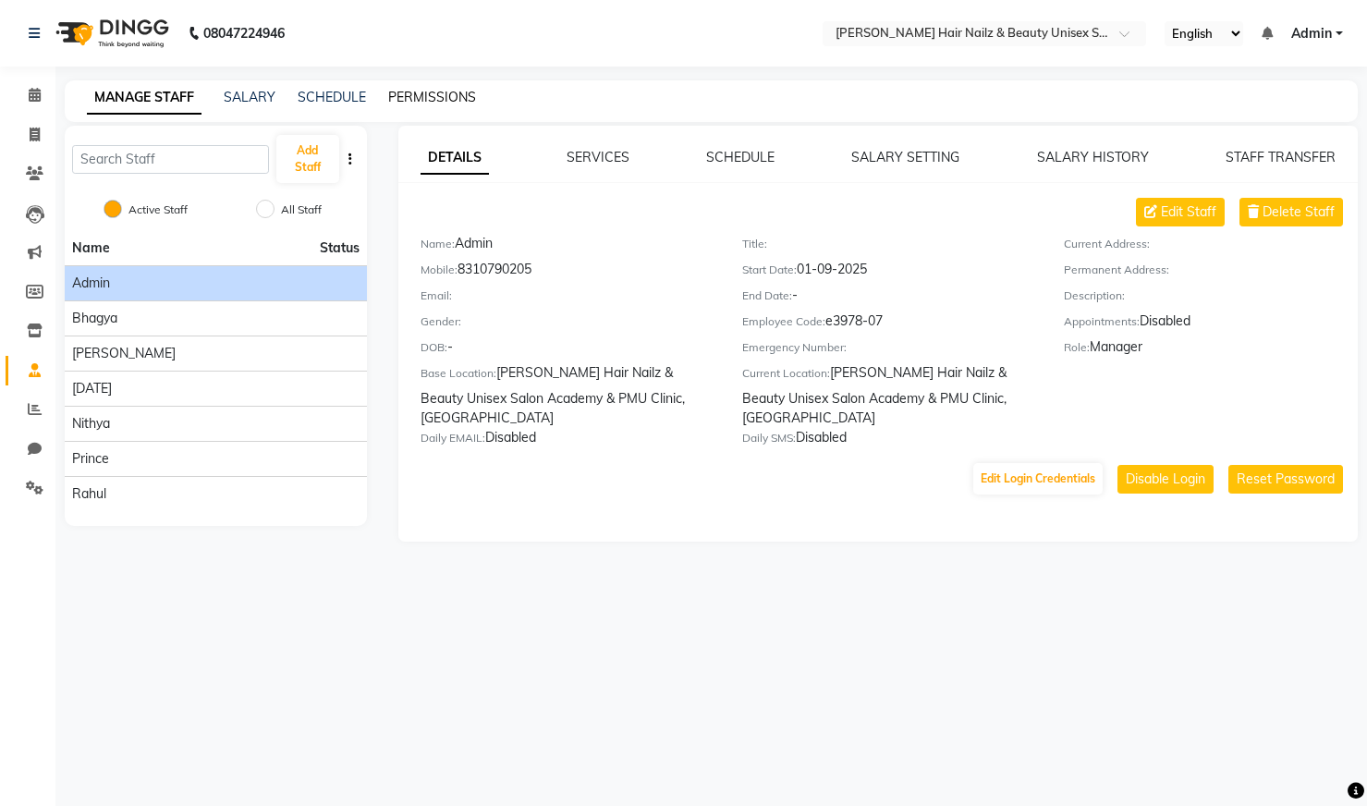
click at [446, 99] on link "PERMISSIONS" at bounding box center [432, 97] width 88 height 17
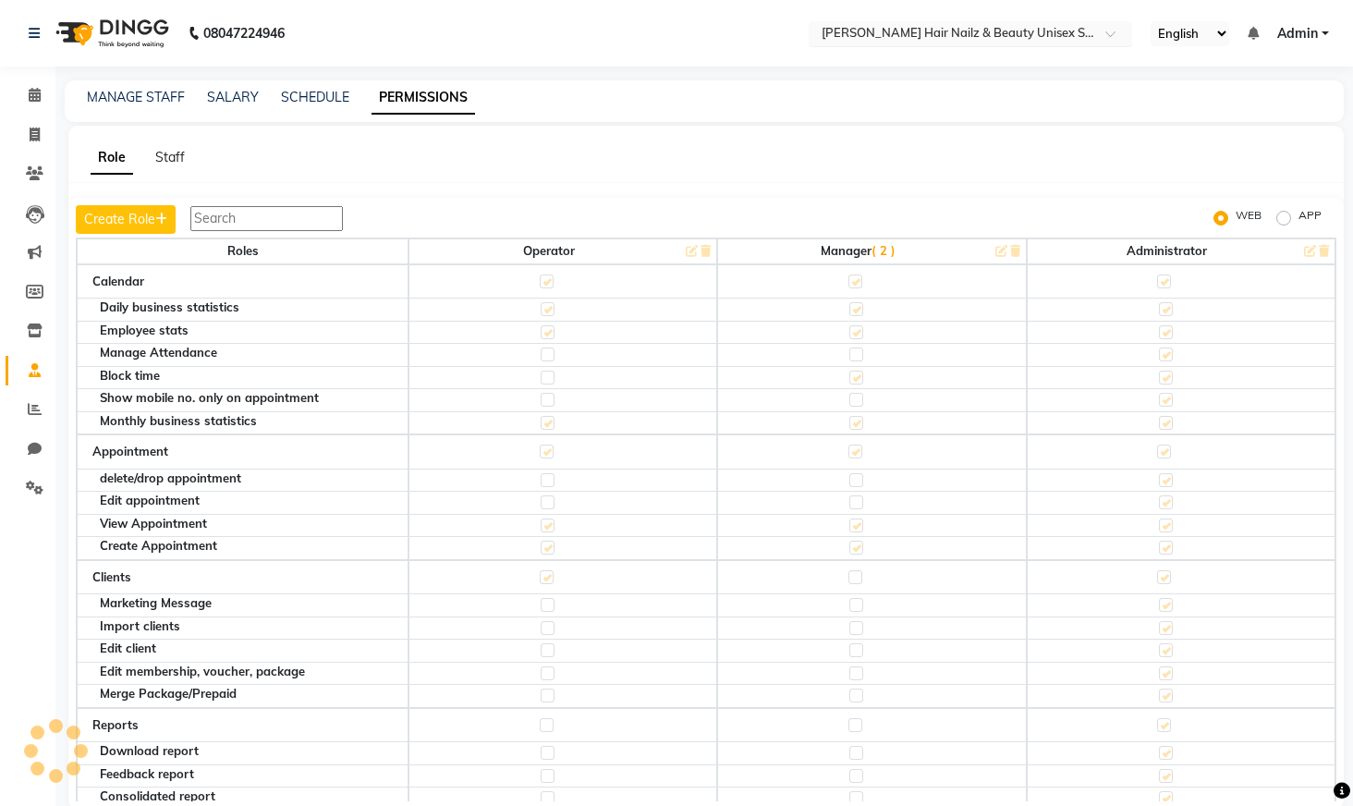
click at [1010, 30] on input "text" at bounding box center [952, 35] width 268 height 18
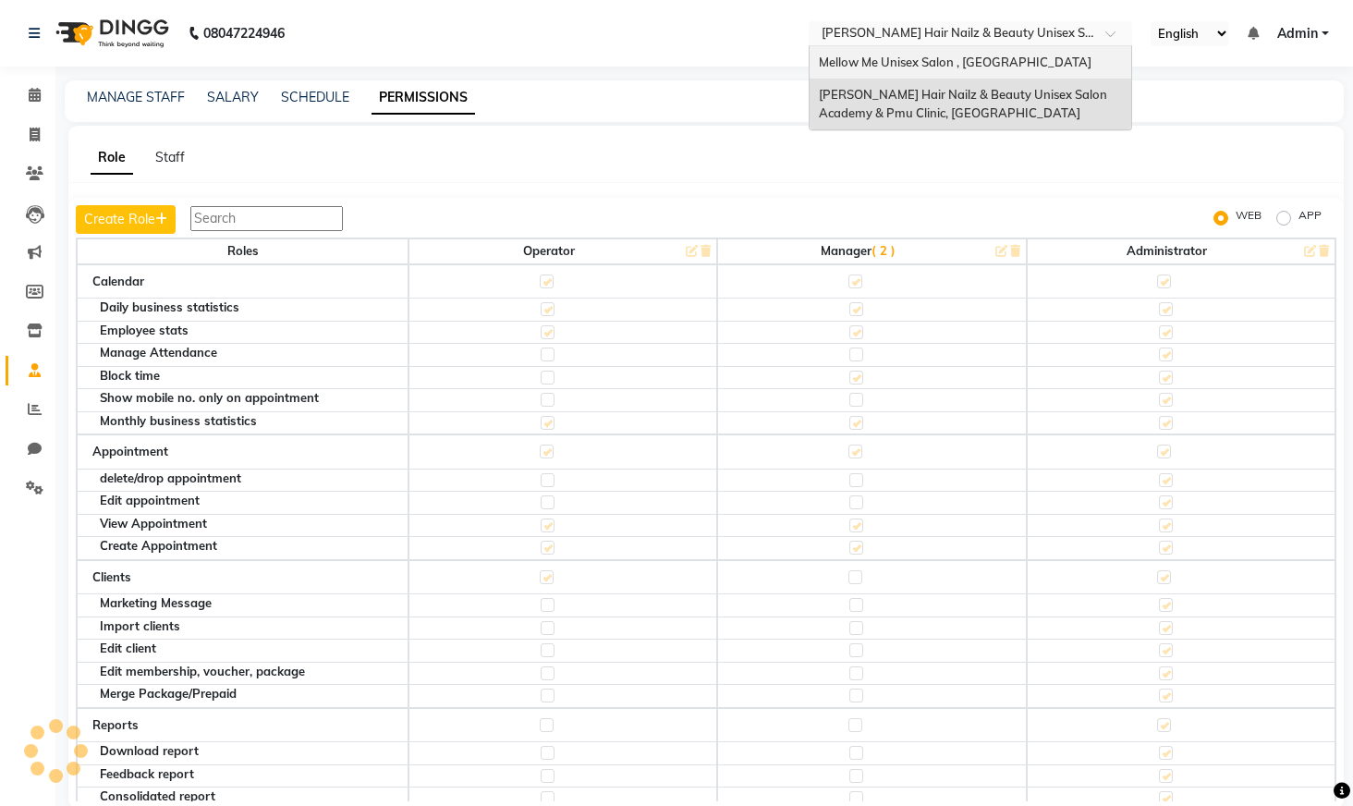
click at [915, 57] on span "Mellow Me Unisex Salon , [GEOGRAPHIC_DATA]" at bounding box center [955, 62] width 273 height 15
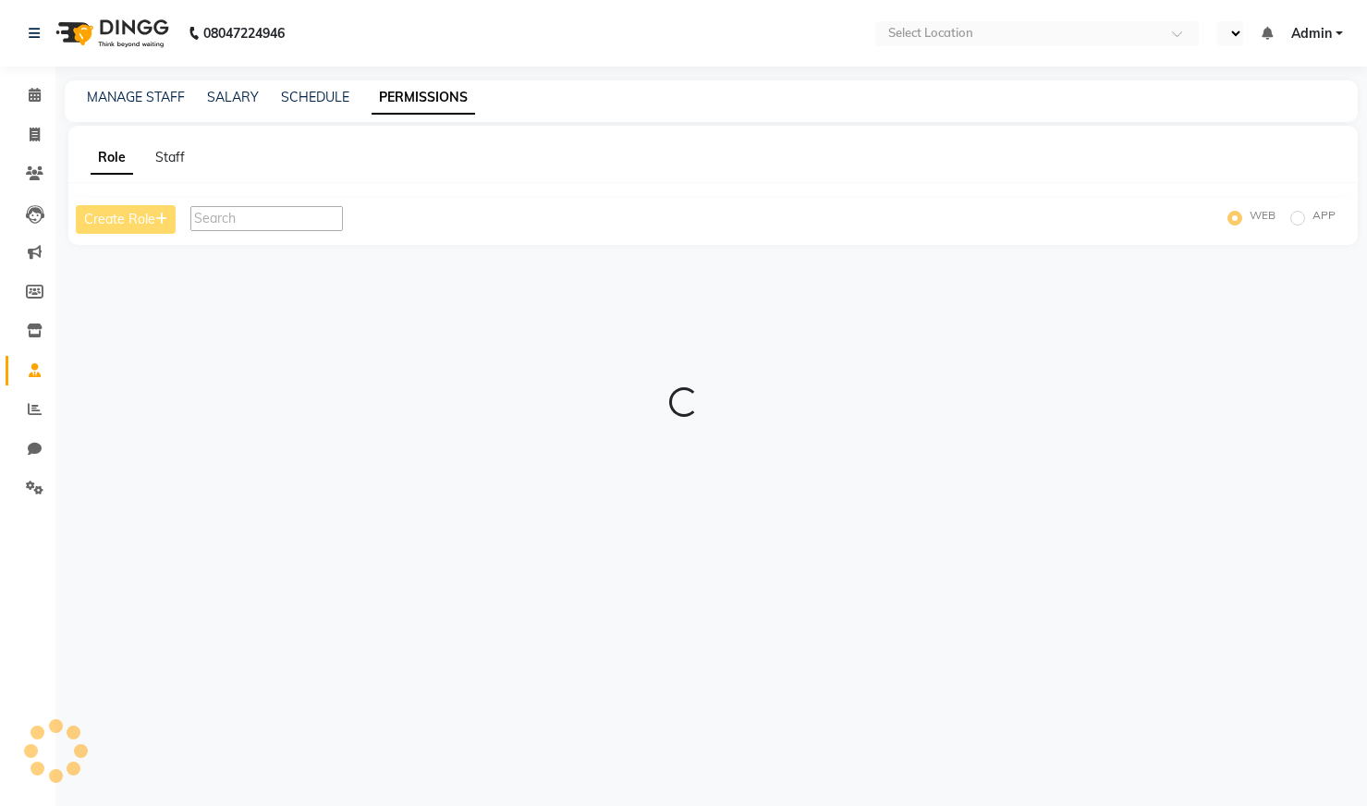
select select "en"
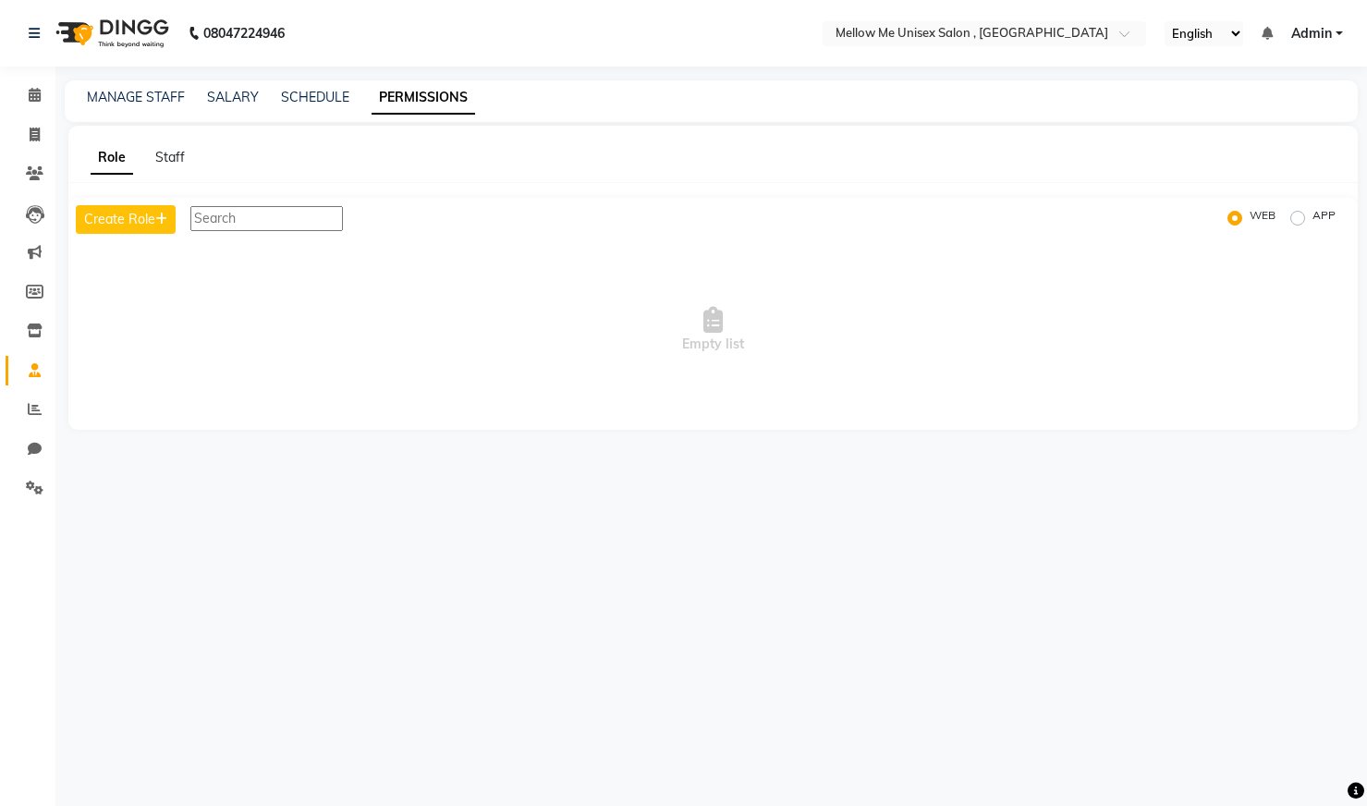
click at [122, 88] on div "MANAGE STAFF" at bounding box center [136, 97] width 98 height 19
click at [120, 99] on link "MANAGE STAFF" at bounding box center [136, 97] width 98 height 17
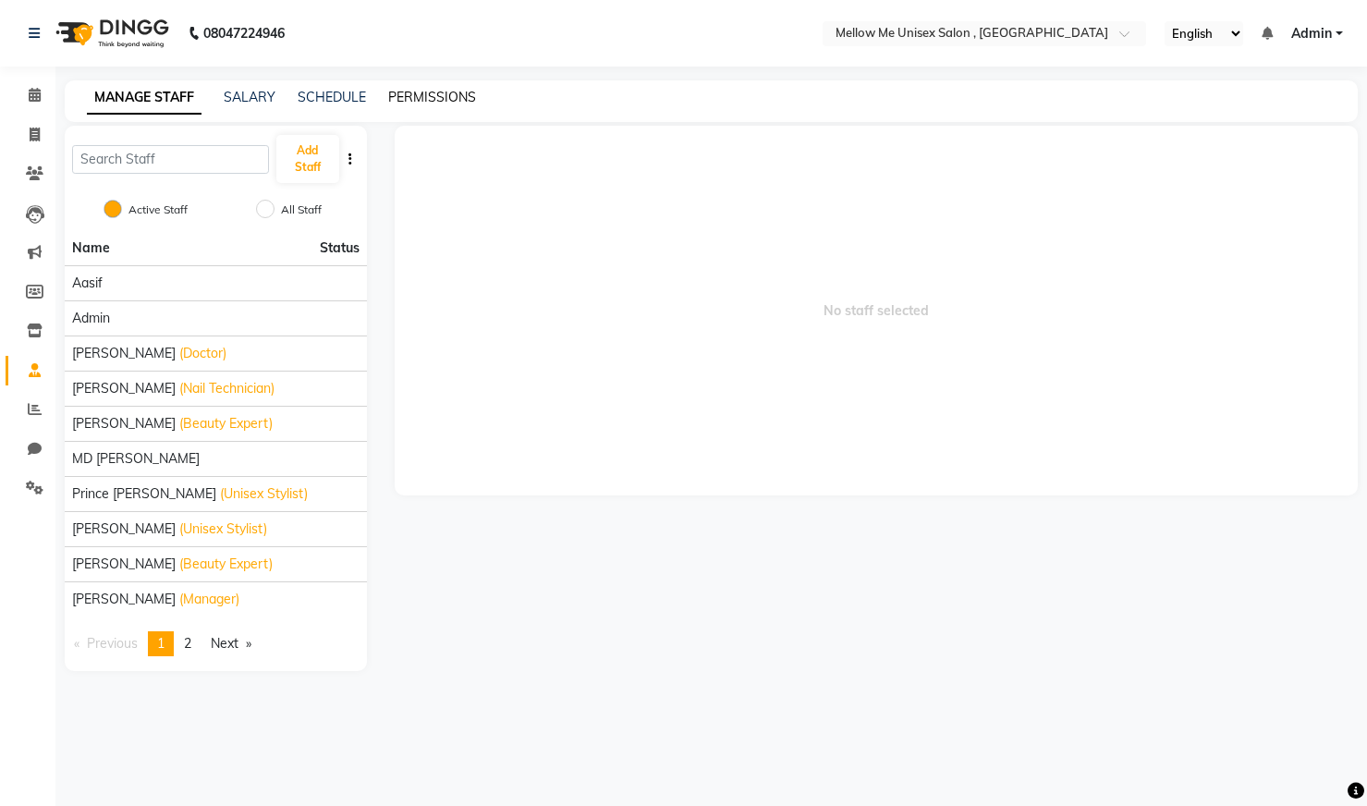
click at [427, 100] on link "PERMISSIONS" at bounding box center [432, 97] width 88 height 17
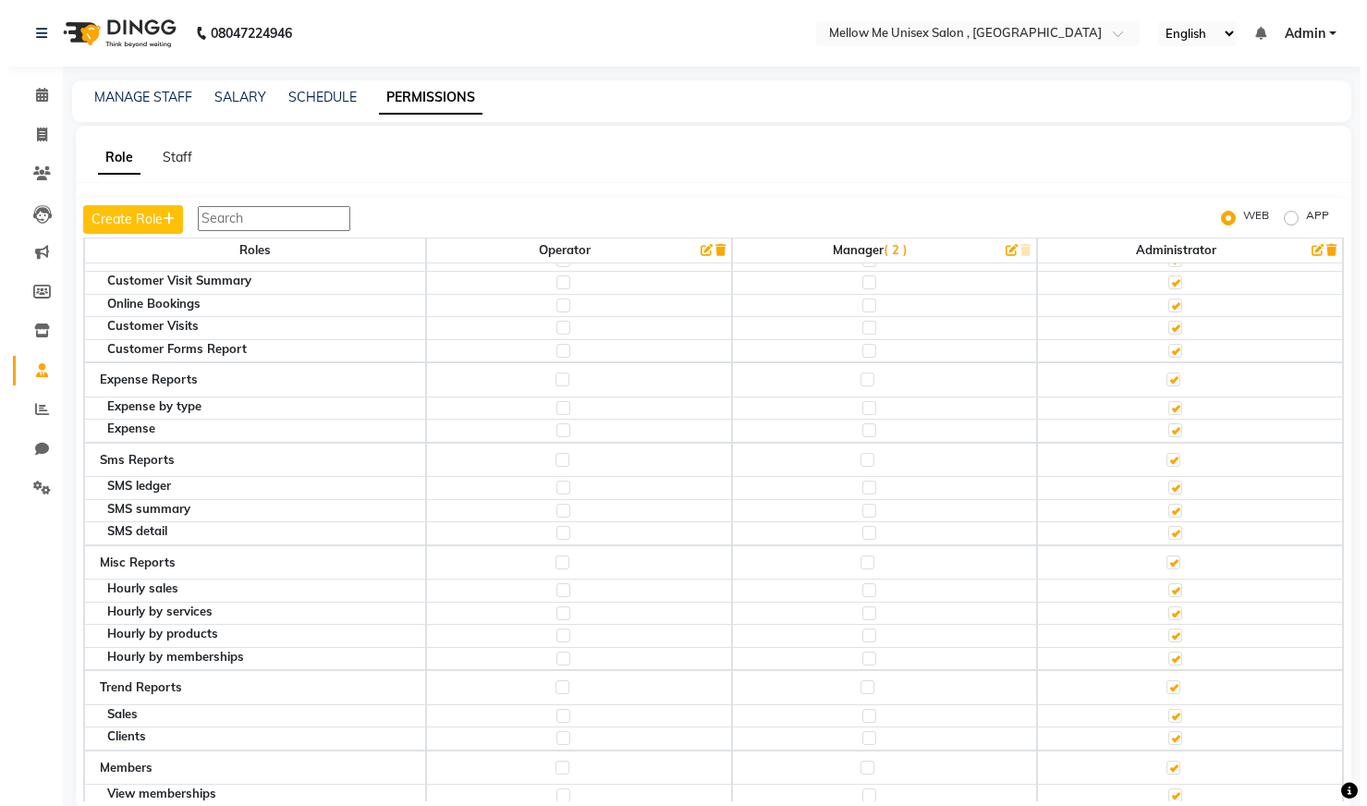
scroll to position [6030, 0]
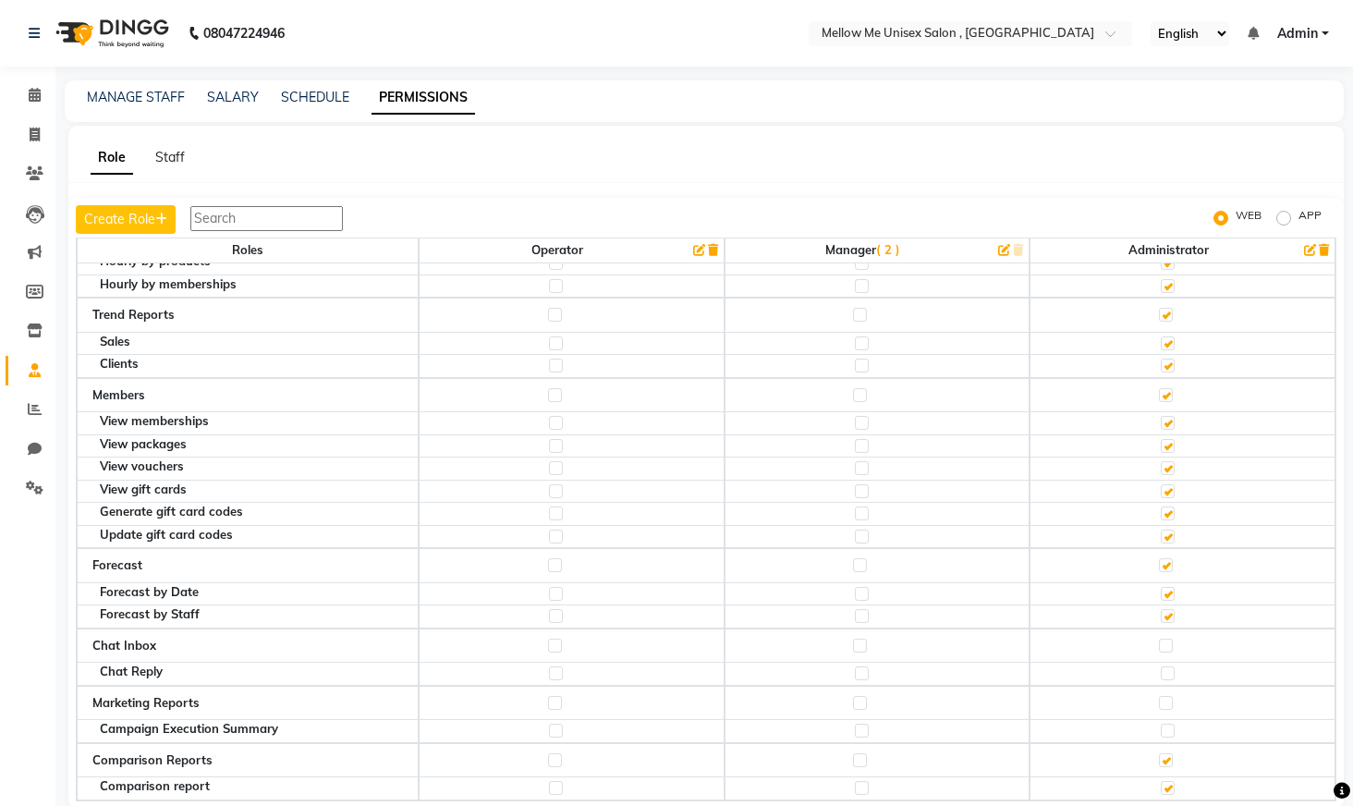
click at [853, 639] on label at bounding box center [860, 646] width 14 height 14
click at [853, 640] on input "checkbox" at bounding box center [859, 646] width 12 height 12
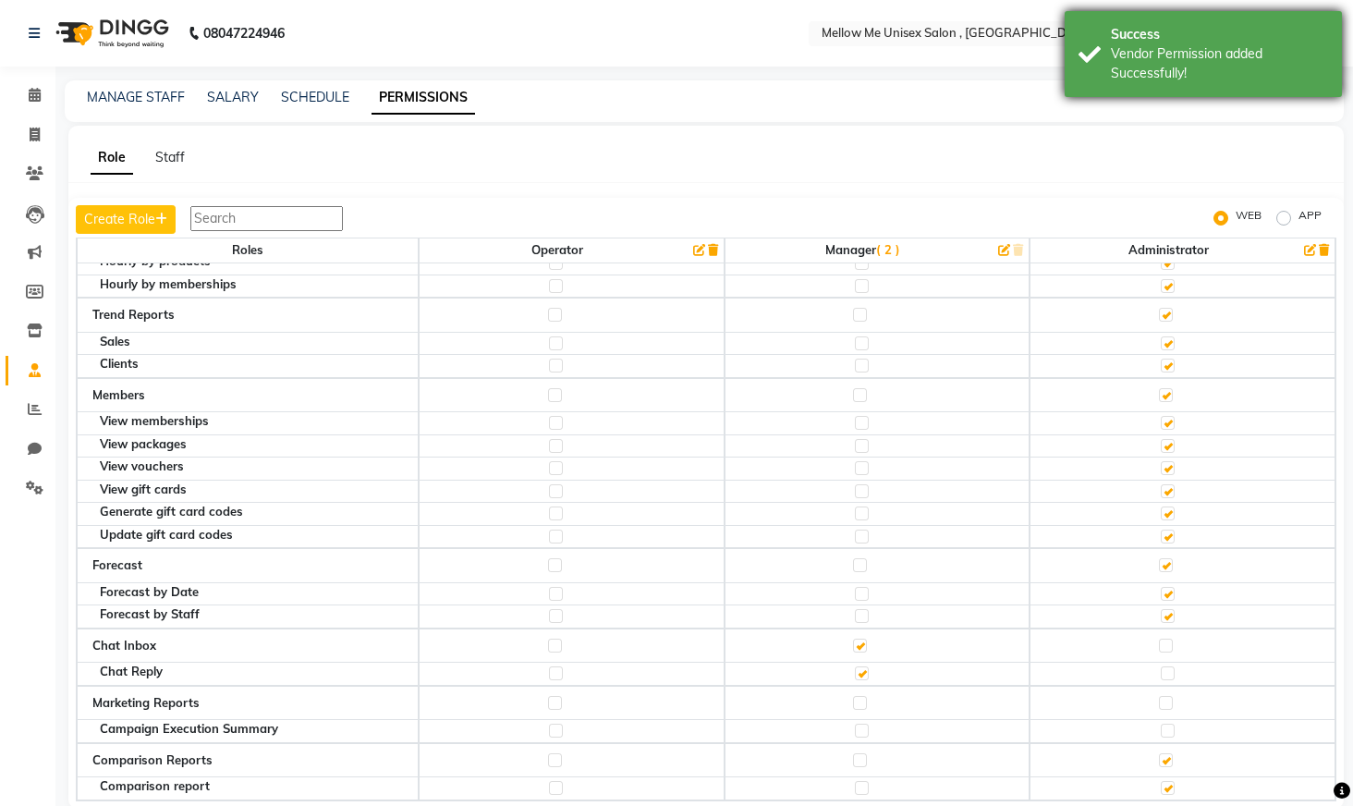
click at [1250, 47] on div "Vendor Permission added Successfully!" at bounding box center [1219, 63] width 217 height 39
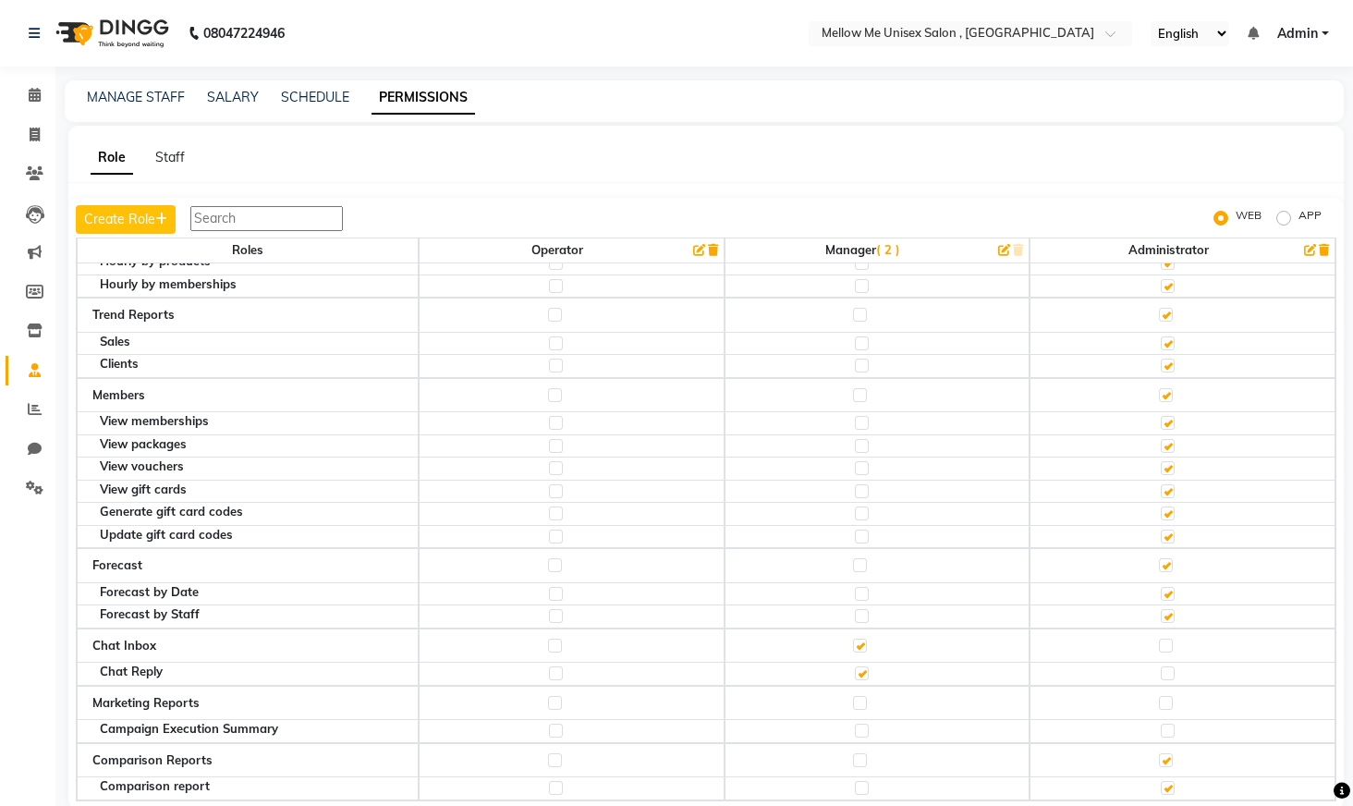
click at [1306, 37] on span "Admin" at bounding box center [1297, 33] width 41 height 19
click at [1252, 129] on link "Sign out" at bounding box center [1234, 127] width 169 height 29
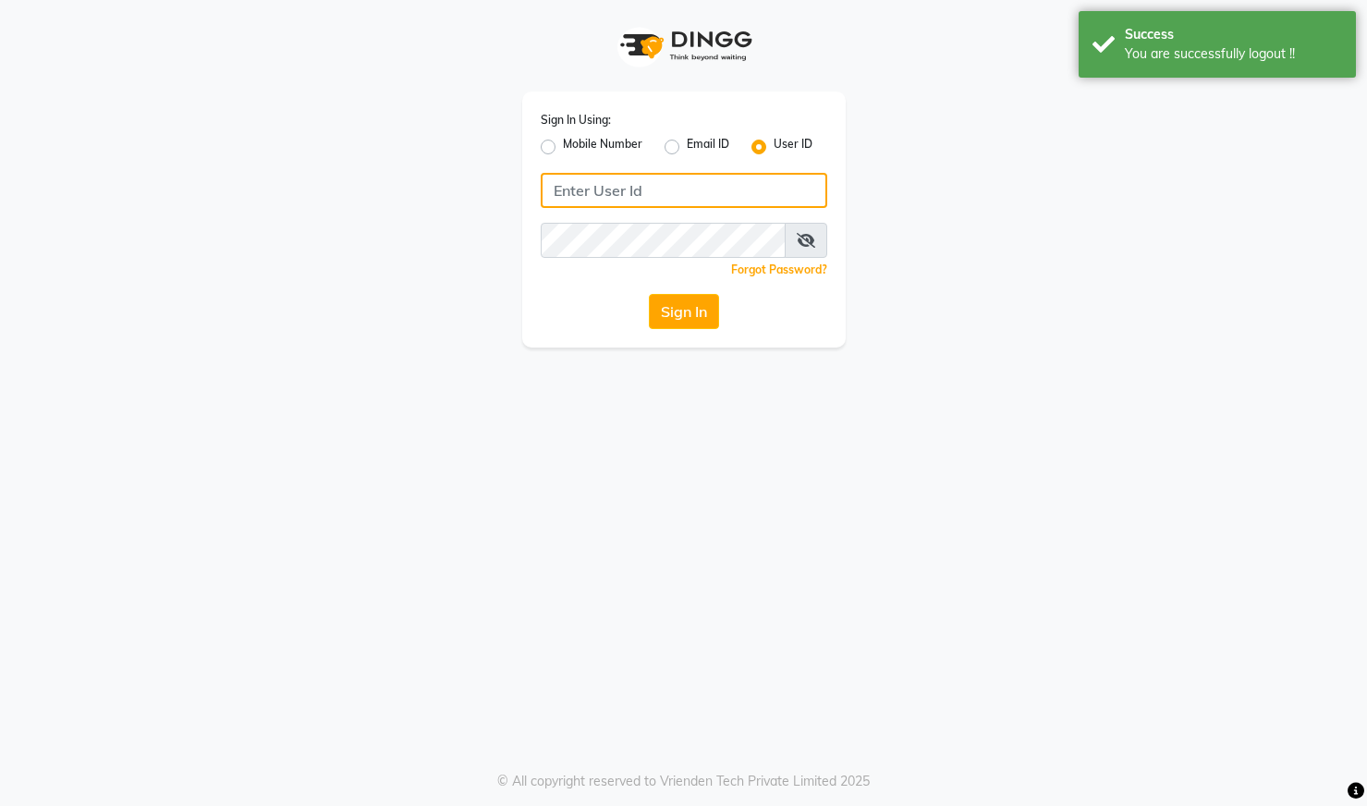
type input "8310790205"
click at [563, 145] on label "Mobile Number" at bounding box center [602, 147] width 79 height 22
click at [563, 145] on input "Mobile Number" at bounding box center [569, 142] width 12 height 12
radio input "true"
radio input "false"
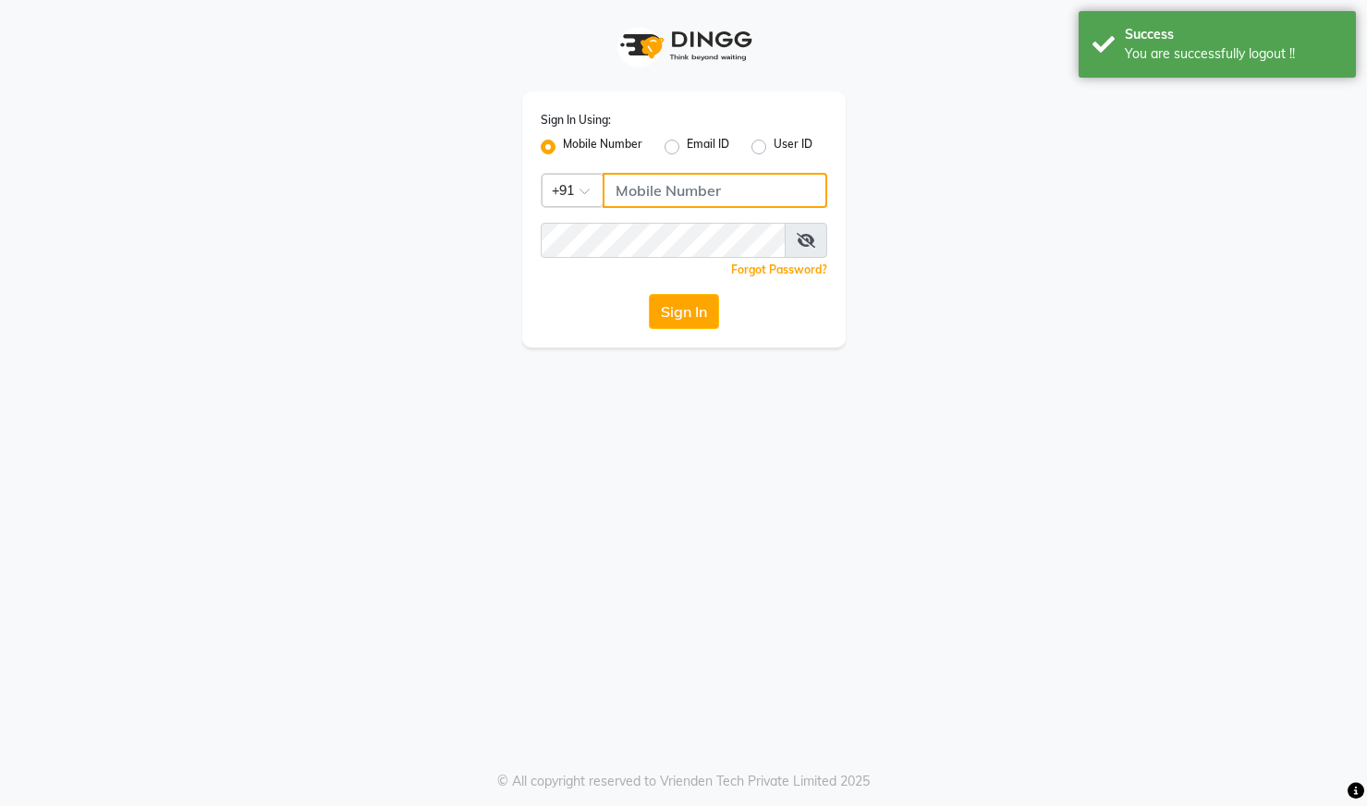
click at [678, 197] on input "Username" at bounding box center [715, 190] width 225 height 35
type input "8310790205"
click at [701, 306] on button "Sign In" at bounding box center [684, 311] width 70 height 35
